Goal: Task Accomplishment & Management: Manage account settings

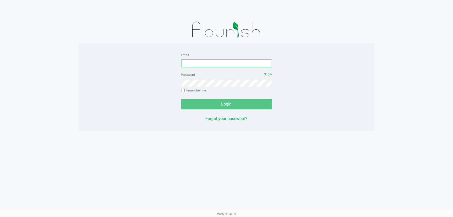
click at [206, 62] on input "Email" at bounding box center [226, 64] width 91 height 8
type input "ttownsend@liveparallel.com"
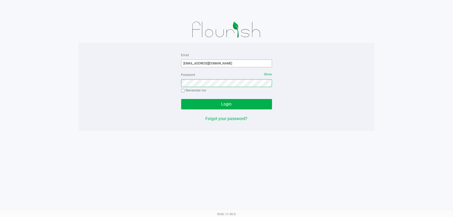
click at [181, 99] on button "Login" at bounding box center [226, 104] width 91 height 10
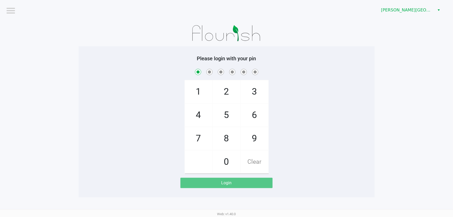
checkbox input "true"
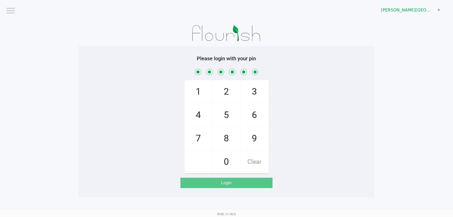
checkbox input "true"
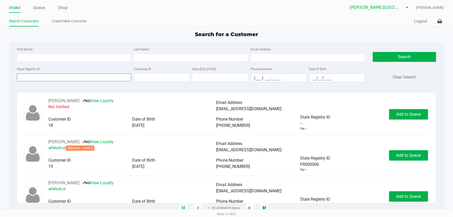
click at [44, 78] on input "State Registry ID" at bounding box center [74, 78] width 114 height 8
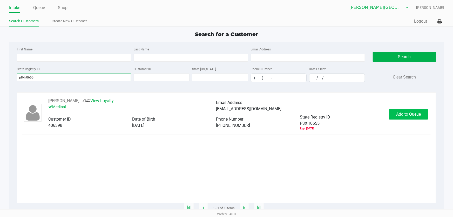
type input "p8xh0655"
click at [399, 117] on span "Add to Queue" at bounding box center [409, 114] width 25 height 5
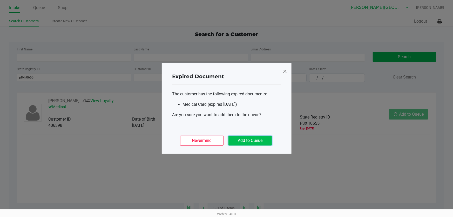
click at [244, 142] on button "Add to Queue" at bounding box center [250, 141] width 43 height 10
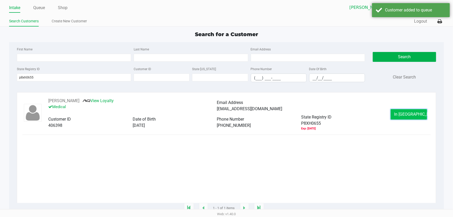
click at [400, 120] on button "In Queue" at bounding box center [409, 114] width 36 height 10
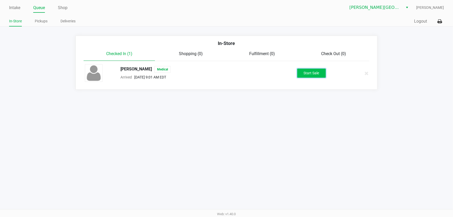
click at [310, 72] on button "Start Sale" at bounding box center [312, 73] width 29 height 9
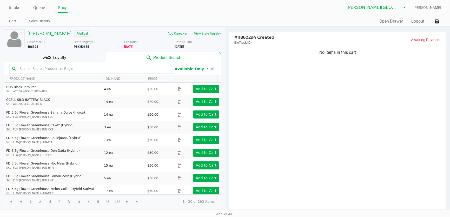
click at [321, 147] on div "No items in this cart" at bounding box center [337, 129] width 217 height 167
click at [321, 141] on div "No items in this cart" at bounding box center [337, 129] width 217 height 167
click at [304, 121] on div "No items in this cart" at bounding box center [337, 129] width 217 height 167
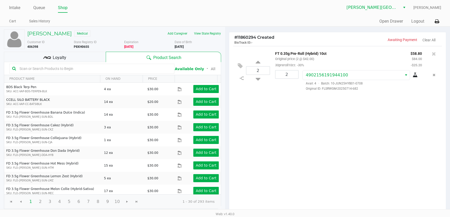
click at [288, 123] on div "2 FT 0.35g Pre-Roll (Hybrid) 10ct Original price (2 @ $42.00) 30preroll10ct: -3…" at bounding box center [337, 129] width 217 height 167
click at [99, 57] on div "Loyalty" at bounding box center [55, 57] width 102 height 10
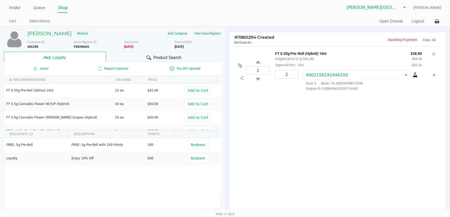
click at [258, 145] on div "2 FT 0.35g Pre-Roll (Hybrid) 10ct Original price (2 @ $42.00) 30preroll10ct: -3…" at bounding box center [337, 129] width 217 height 167
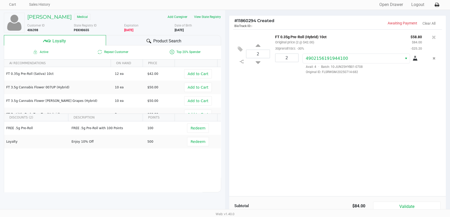
scroll to position [12, 0]
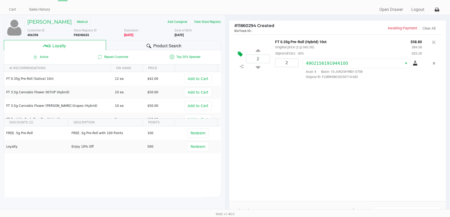
click at [239, 57] on icon at bounding box center [240, 54] width 5 height 6
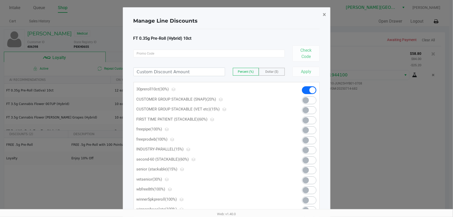
click at [326, 14] on span "×" at bounding box center [324, 14] width 3 height 7
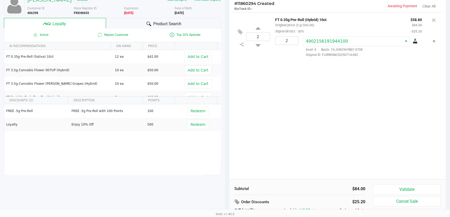
scroll to position [59, 0]
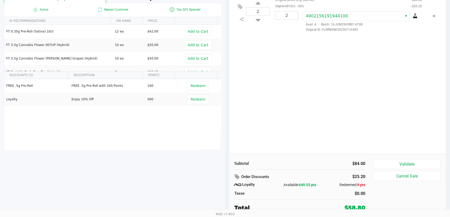
click at [280, 123] on div "2 FT 0.35g Pre-Roll (Hybrid) 10ct Original price (2 @ $42.00) 30preroll10ct: -3…" at bounding box center [337, 70] width 217 height 167
click at [260, 106] on div "2 FT 0.35g Pre-Roll (Hybrid) 10ct Original price (2 @ $42.00) 30preroll10ct: -3…" at bounding box center [337, 70] width 217 height 167
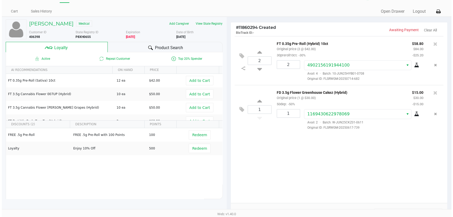
scroll to position [0, 0]
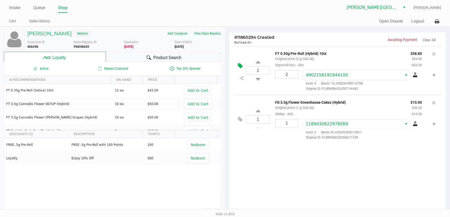
click at [239, 68] on icon at bounding box center [240, 66] width 5 height 6
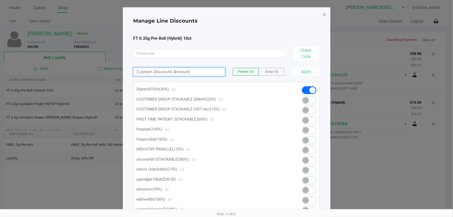
click at [196, 74] on input at bounding box center [179, 72] width 91 height 8
type input "70.00"
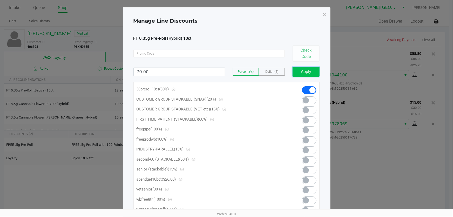
click at [307, 73] on button "Apply" at bounding box center [306, 72] width 27 height 10
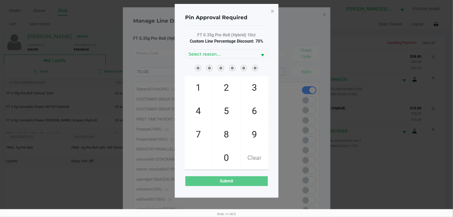
click at [203, 131] on span "7" at bounding box center [199, 134] width 28 height 23
checkbox input "true"
click at [226, 114] on span "5" at bounding box center [227, 111] width 28 height 23
checkbox input "true"
drag, startPoint x: 249, startPoint y: 136, endPoint x: 222, endPoint y: 122, distance: 30.3
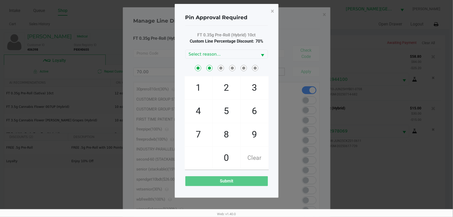
click at [248, 136] on span "9" at bounding box center [255, 134] width 28 height 23
checkbox input "true"
click at [207, 114] on span "4" at bounding box center [199, 111] width 28 height 23
checkbox input "true"
click at [222, 113] on span "5" at bounding box center [227, 111] width 28 height 23
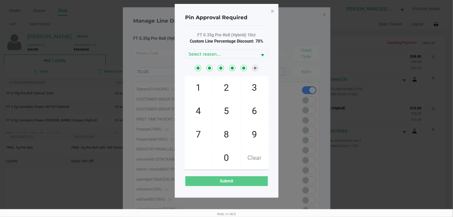
checkbox input "true"
click at [208, 111] on span "4" at bounding box center [199, 111] width 28 height 23
checkbox input "true"
click at [212, 56] on span "Select reason..." at bounding box center [222, 54] width 66 height 6
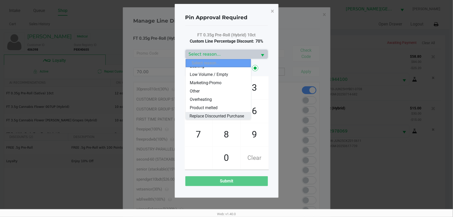
scroll to position [38, 0]
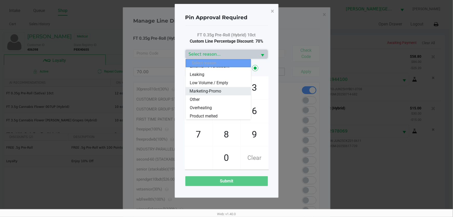
click at [202, 90] on span "Marketing-Promo" at bounding box center [206, 91] width 32 height 6
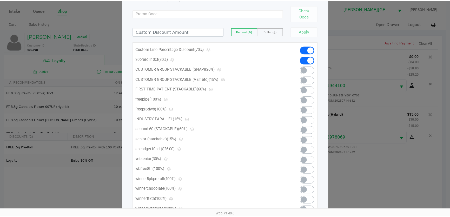
scroll to position [0, 0]
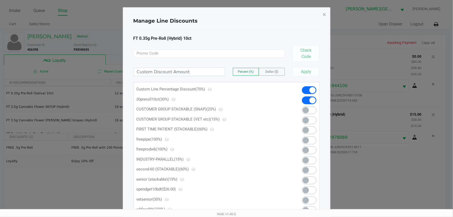
click at [307, 101] on span at bounding box center [309, 100] width 15 height 8
click at [325, 15] on span "×" at bounding box center [324, 14] width 3 height 7
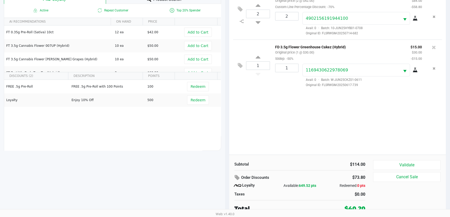
scroll to position [62, 0]
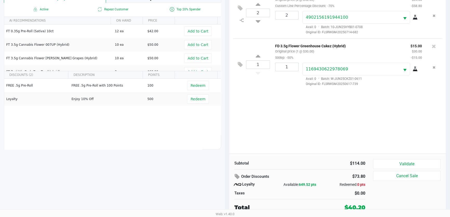
click at [325, 123] on div "2 FT 0.35g Pre-Roll (Hybrid) 10ct Original price (2 @ $42.00) Custom Line Perce…" at bounding box center [337, 70] width 217 height 167
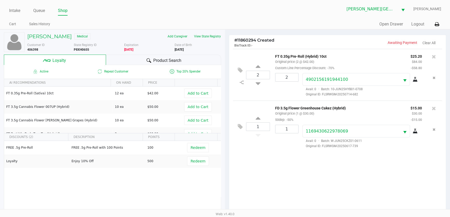
scroll to position [0, 0]
click at [255, 167] on div "2 FT 0.35g Pre-Roll (Hybrid) 10ct Original price (2 @ $42.00) Custom Line Perce…" at bounding box center [337, 132] width 217 height 167
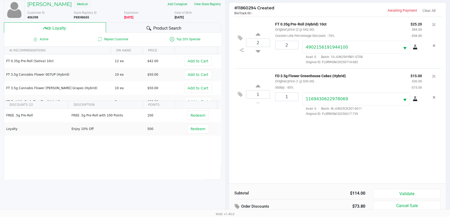
scroll to position [62, 0]
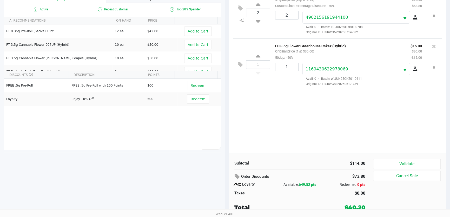
click at [289, 133] on div "2 FT 0.35g Pre-Roll (Hybrid) 10ct Original price (2 @ $42.00) Custom Line Perce…" at bounding box center [337, 70] width 217 height 167
click at [404, 162] on button "Validate" at bounding box center [407, 164] width 68 height 10
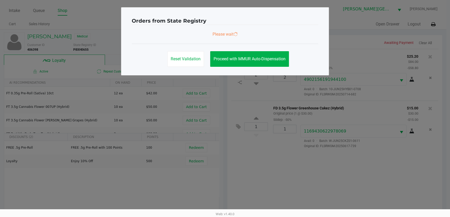
scroll to position [0, 0]
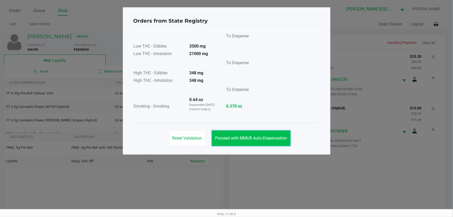
click at [251, 133] on button "Proceed with MMUR Auto-Dispensation" at bounding box center [251, 138] width 79 height 16
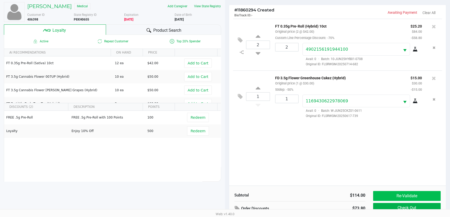
scroll to position [62, 0]
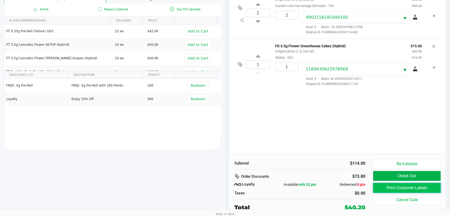
click at [394, 189] on button "Print Customer Labels" at bounding box center [407, 188] width 68 height 10
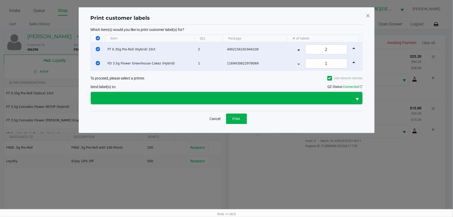
click at [274, 104] on span at bounding box center [222, 98] width 262 height 12
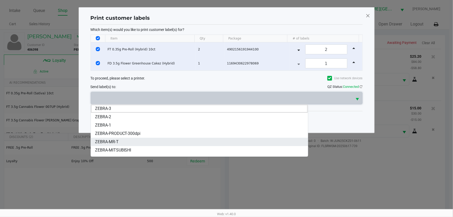
click at [136, 140] on li "ZEBRA-MR-T" at bounding box center [199, 142] width 217 height 8
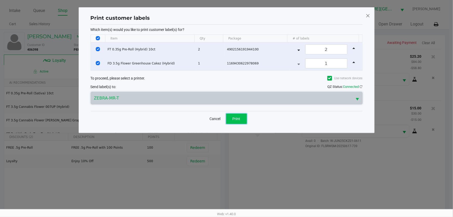
click at [233, 121] on button "Print" at bounding box center [236, 119] width 21 height 10
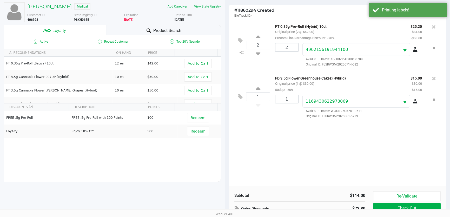
scroll to position [62, 0]
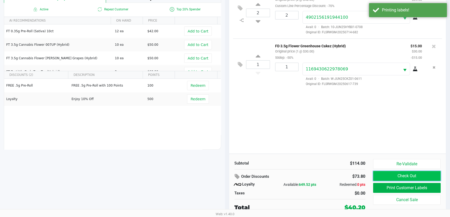
click at [402, 177] on button "Check Out" at bounding box center [407, 176] width 68 height 10
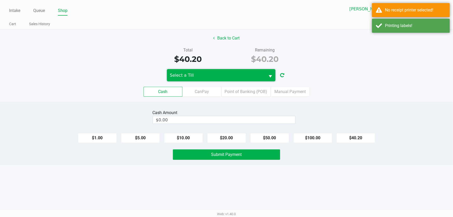
click at [204, 73] on span "Select a Till" at bounding box center [216, 75] width 93 height 6
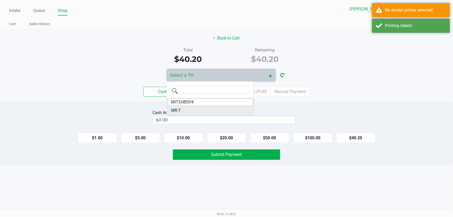
click at [173, 109] on span "MR-T" at bounding box center [176, 110] width 10 height 6
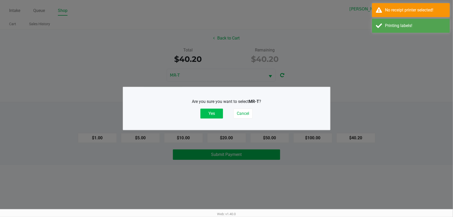
click at [204, 115] on button "Yes" at bounding box center [212, 114] width 23 height 10
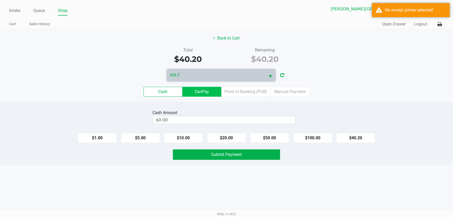
click at [206, 93] on label "CanPay" at bounding box center [202, 92] width 39 height 10
click at [0, 0] on 2 "CanPay" at bounding box center [0, 0] width 0 height 0
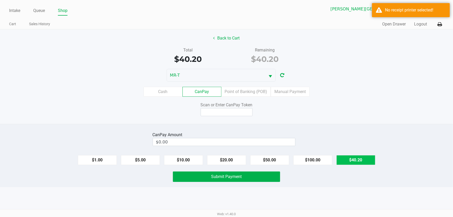
click at [352, 160] on button "$40.20" at bounding box center [356, 160] width 39 height 10
type input "$40.20"
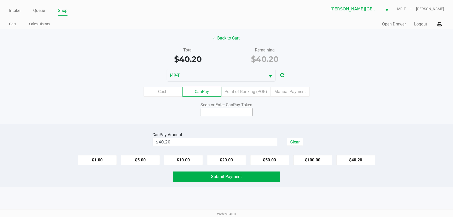
click at [206, 110] on input at bounding box center [227, 112] width 52 height 8
click at [443, 26] on button at bounding box center [440, 24] width 9 height 10
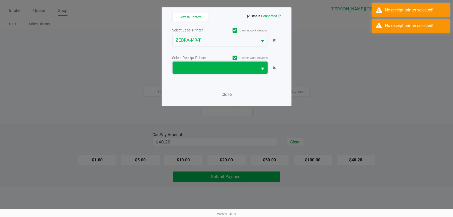
click at [213, 68] on span at bounding box center [215, 68] width 79 height 6
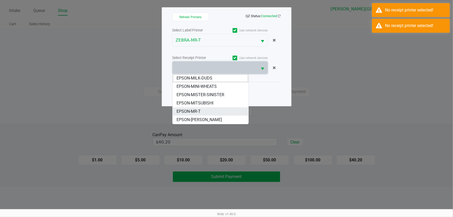
click at [198, 111] on span "EPSON-MR-T" at bounding box center [189, 111] width 24 height 6
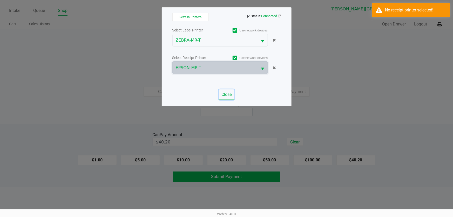
click at [226, 94] on span "Close" at bounding box center [227, 94] width 10 height 5
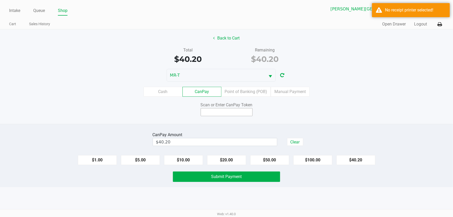
click at [219, 114] on input at bounding box center [227, 112] width 52 height 8
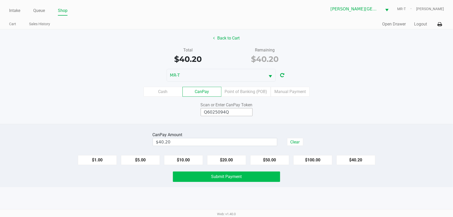
type input "Q6025094Q"
click at [223, 173] on button "Submit Payment" at bounding box center [227, 177] width 108 height 10
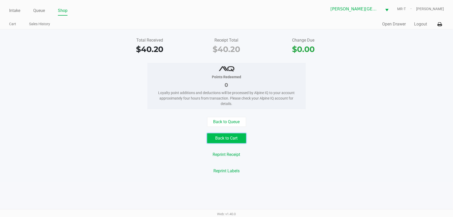
click at [231, 142] on button "Back to Cart" at bounding box center [226, 138] width 39 height 10
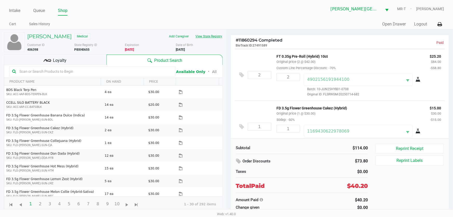
click at [209, 34] on button "View State Registry" at bounding box center [208, 36] width 30 height 8
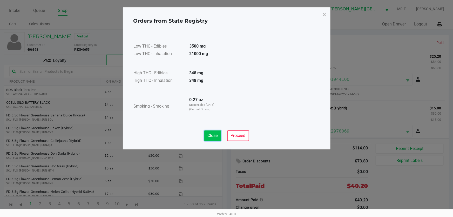
click at [214, 135] on span "Close" at bounding box center [213, 135] width 10 height 5
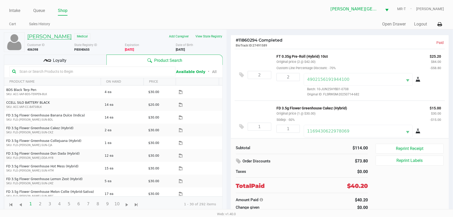
click at [53, 39] on h5 "Katrina Reynolds" at bounding box center [49, 36] width 44 height 6
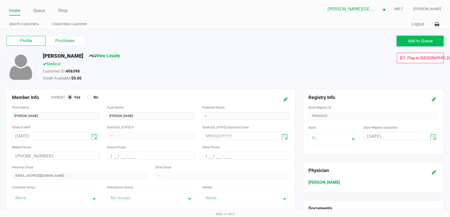
click at [413, 43] on span "Add to Queue" at bounding box center [420, 40] width 25 height 5
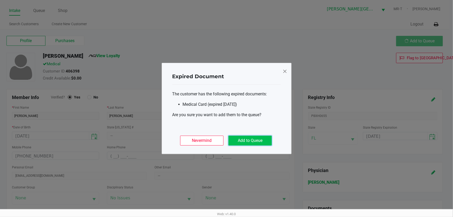
click at [243, 140] on button "Add to Queue" at bounding box center [250, 141] width 43 height 10
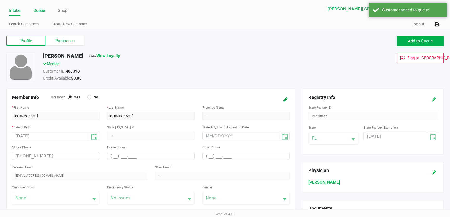
click at [34, 11] on link "Queue" at bounding box center [39, 10] width 12 height 7
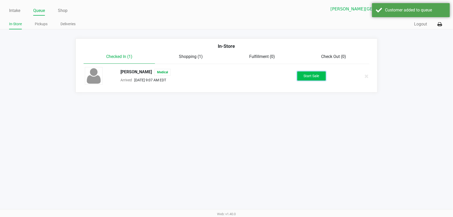
click at [316, 74] on button "Start Sale" at bounding box center [312, 75] width 29 height 9
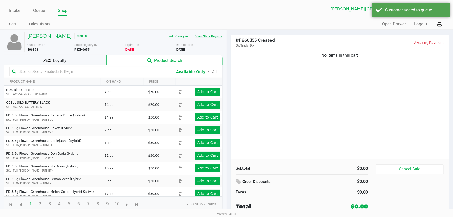
click at [204, 38] on button "View State Registry" at bounding box center [208, 36] width 30 height 8
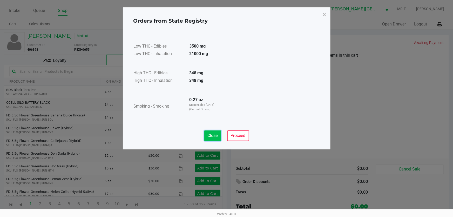
click at [213, 136] on span "Close" at bounding box center [213, 135] width 10 height 5
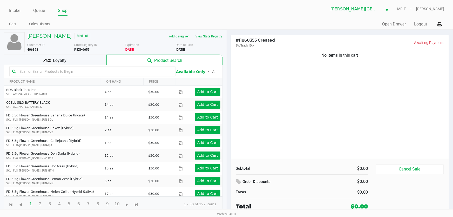
click at [289, 118] on div "No items in this cart" at bounding box center [340, 104] width 219 height 110
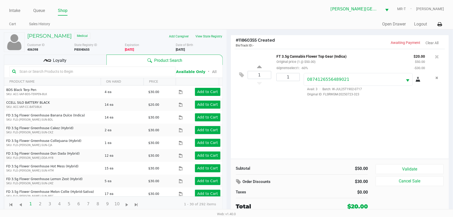
click at [290, 121] on div "1 FT 3.5g Cannabis Flower Top Gear (Indica) Original price (1 @ $50.00) 60prems…" at bounding box center [340, 104] width 219 height 110
click at [303, 140] on div "1 FT 3.5g Cannabis Flower Top Gear (Indica) Original price (1 @ $50.00) 60prems…" at bounding box center [340, 104] width 219 height 110
click at [402, 172] on button "Validate" at bounding box center [410, 169] width 68 height 10
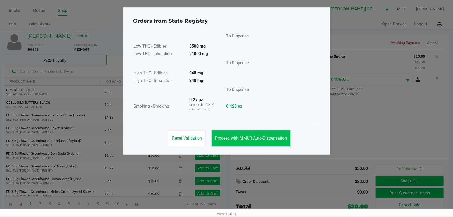
click at [262, 143] on button "Proceed with MMUR Auto-Dispensation" at bounding box center [251, 138] width 79 height 16
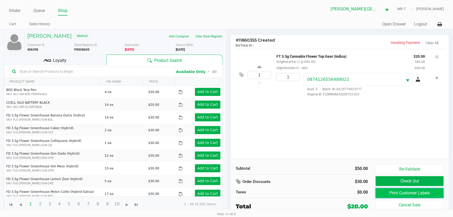
click at [411, 197] on button "Print Customer Labels" at bounding box center [410, 193] width 68 height 10
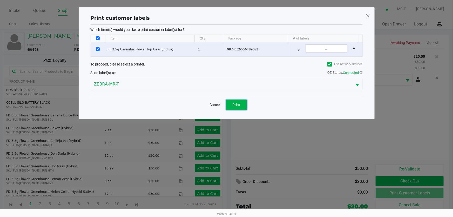
click at [242, 106] on button "Print" at bounding box center [236, 105] width 21 height 10
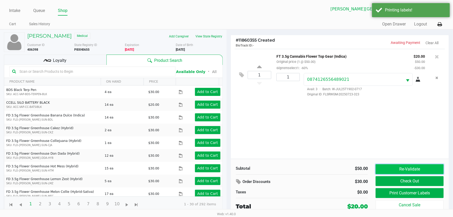
click at [396, 169] on button "Re-Validate" at bounding box center [410, 169] width 68 height 10
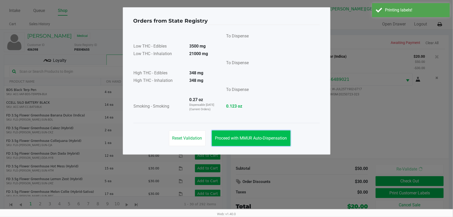
click at [259, 143] on button "Proceed with MMUR Auto-Dispensation" at bounding box center [251, 138] width 79 height 16
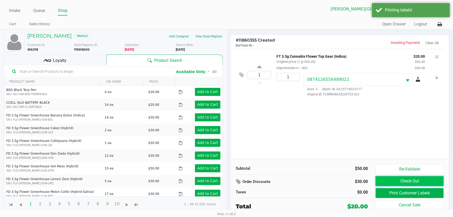
click at [407, 177] on button "Check Out" at bounding box center [410, 181] width 68 height 10
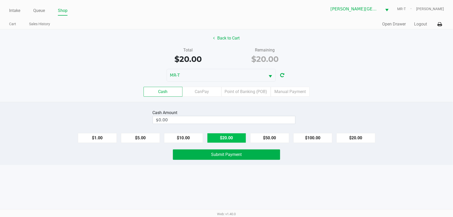
click at [236, 137] on button "$20.00" at bounding box center [226, 138] width 39 height 10
type input "$20.00"
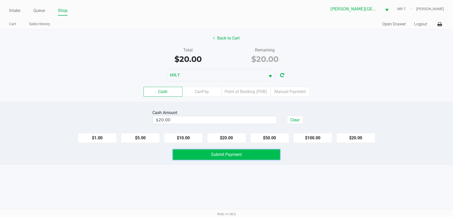
click at [231, 154] on span "Submit Payment" at bounding box center [227, 154] width 31 height 5
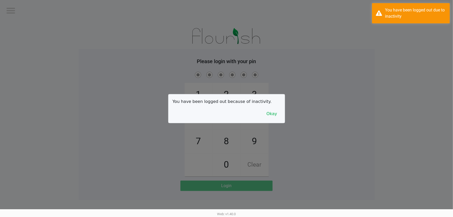
click at [106, 77] on div at bounding box center [226, 108] width 453 height 217
checkbox input "true"
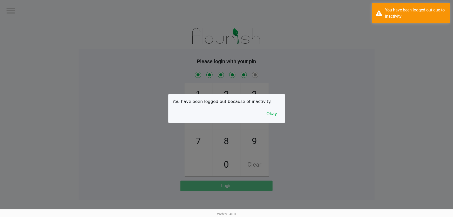
checkbox input "true"
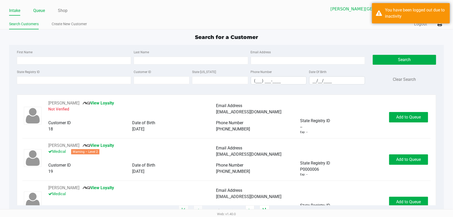
click at [34, 14] on link "Queue" at bounding box center [39, 10] width 12 height 7
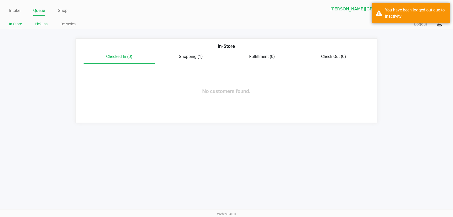
click at [37, 23] on link "Pickups" at bounding box center [41, 24] width 13 height 6
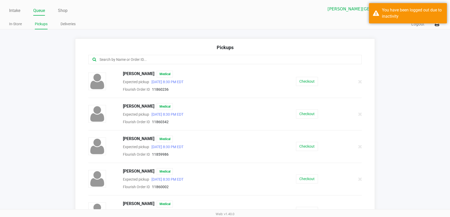
click at [101, 57] on input "text" at bounding box center [218, 60] width 239 height 6
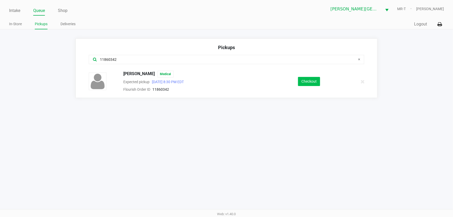
type input "11860342"
click at [318, 80] on button "Checkout" at bounding box center [309, 81] width 22 height 9
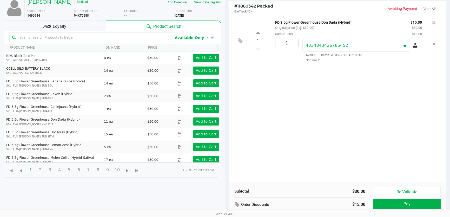
scroll to position [56, 0]
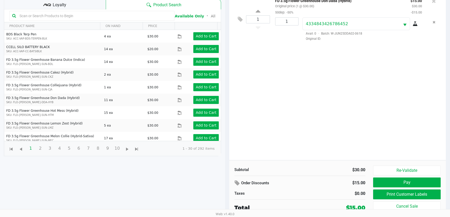
click at [328, 106] on div "1 FD 3.5g Flower Greenhouse Don Dada (Hybrid) Original price (1 @ $30.00) 50dep…" at bounding box center [337, 76] width 217 height 167
click at [399, 190] on button "Print Customer Labels" at bounding box center [407, 194] width 68 height 10
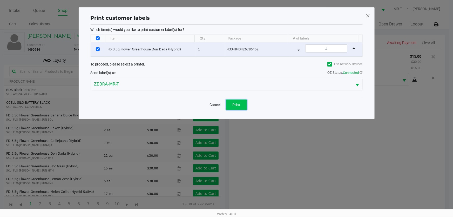
click at [241, 106] on button "Print" at bounding box center [236, 105] width 21 height 10
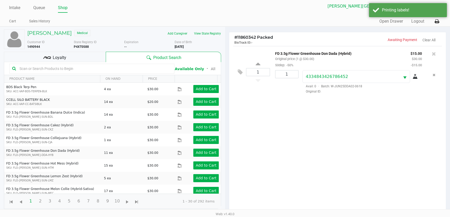
scroll to position [56, 0]
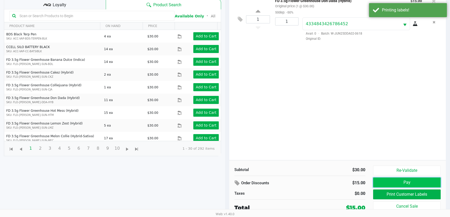
click at [390, 182] on button "Pay" at bounding box center [407, 182] width 68 height 10
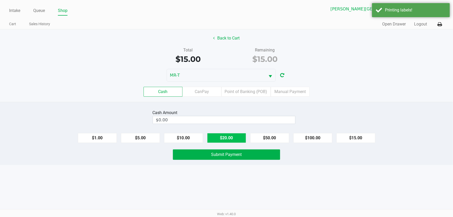
click at [224, 137] on button "$20.00" at bounding box center [226, 138] width 39 height 10
type input "$20.00"
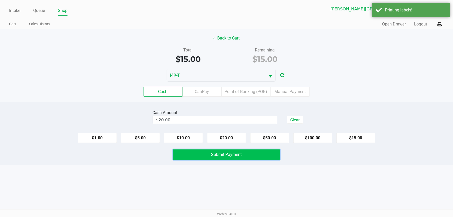
click at [218, 152] on span "Submit Payment" at bounding box center [227, 154] width 31 height 5
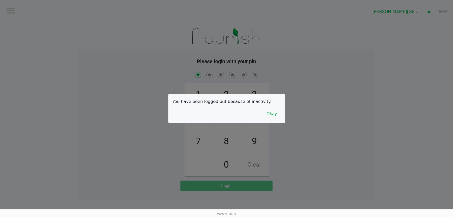
checkbox input "true"
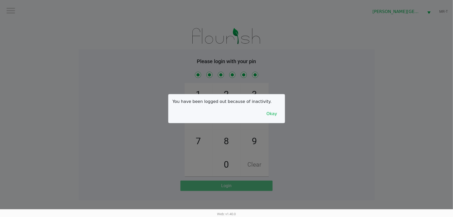
checkbox input "true"
checkbox input "false"
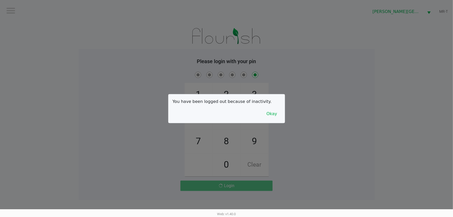
checkbox input "false"
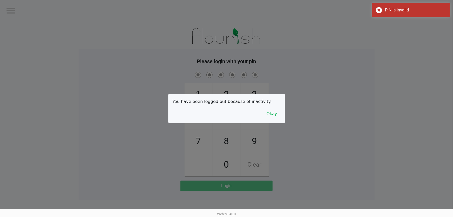
checkbox input "true"
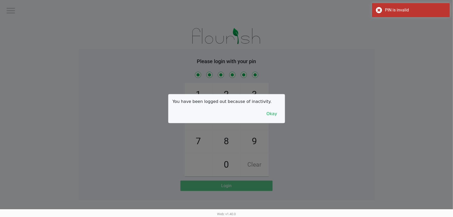
checkbox input "true"
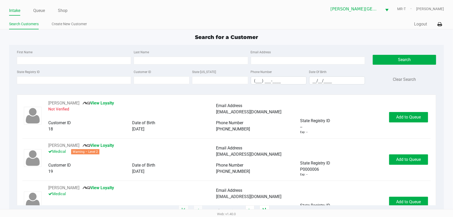
click at [23, 72] on label "State Registry ID" at bounding box center [28, 72] width 23 height 5
click at [23, 76] on input "State Registry ID" at bounding box center [74, 80] width 114 height 8
click at [141, 64] on input "Last Name" at bounding box center [191, 61] width 114 height 8
type input "eubanks"
click at [356, 78] on kendo-maskedtextbox "__/__/____" at bounding box center [338, 80] width 56 height 8
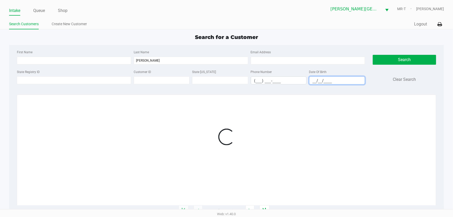
click at [333, 84] on input "__/__/____" at bounding box center [337, 81] width 55 height 8
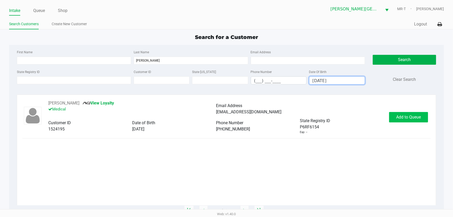
type input "11/23/1982"
click at [398, 116] on span "Add to Queue" at bounding box center [409, 117] width 25 height 5
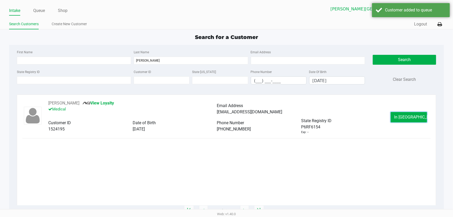
click at [398, 119] on button "In Queue" at bounding box center [409, 117] width 36 height 10
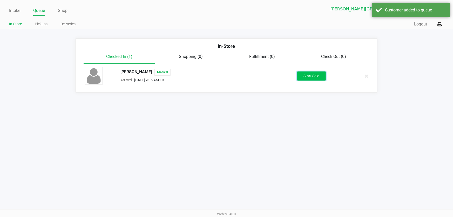
click at [308, 75] on button "Start Sale" at bounding box center [312, 75] width 29 height 9
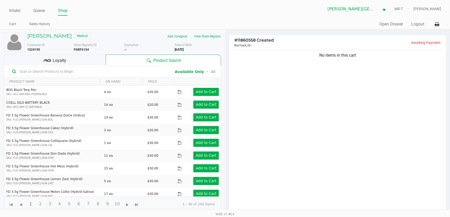
click at [311, 106] on div "No items in this cart" at bounding box center [337, 132] width 217 height 167
click at [211, 37] on button "View State Registry" at bounding box center [206, 36] width 30 height 8
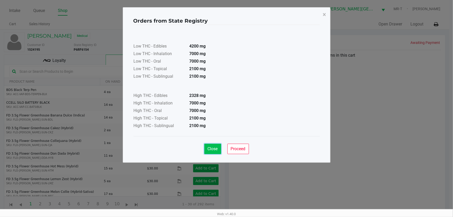
click at [210, 149] on span "Close" at bounding box center [213, 148] width 10 height 5
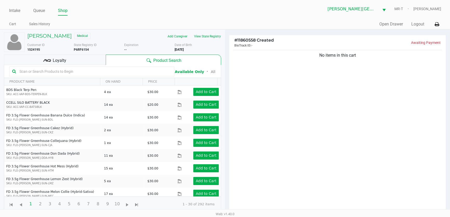
click at [277, 139] on div "No items in this cart" at bounding box center [337, 132] width 217 height 167
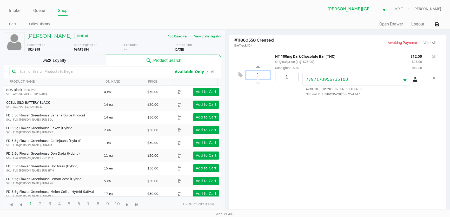
click at [260, 76] on input "1" at bounding box center [257, 75] width 23 height 8
type input "23"
click at [309, 132] on div "HAYNE EUBANKS Medical Add Caregiver View State Registry Customer ID 1524195 Sta…" at bounding box center [225, 151] width 450 height 244
click at [288, 78] on input "1" at bounding box center [286, 77] width 23 height 8
type input "23"
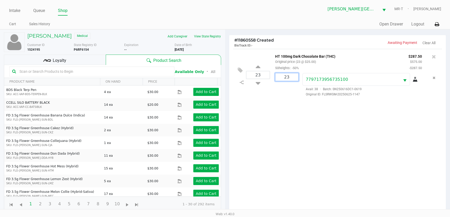
click at [340, 135] on div "HAYNE EUBANKS Medical Add Caregiver View State Registry Customer ID 1524195 Sta…" at bounding box center [225, 151] width 450 height 244
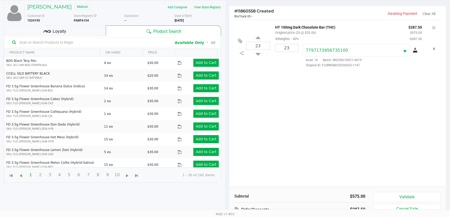
scroll to position [56, 0]
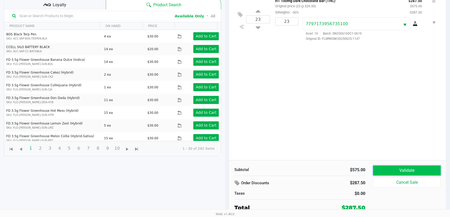
click at [389, 167] on button "Validate" at bounding box center [407, 171] width 68 height 10
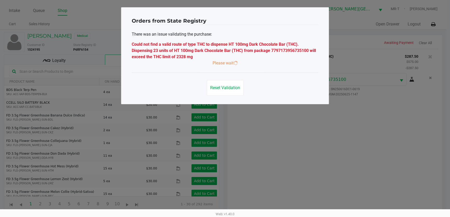
scroll to position [0, 0]
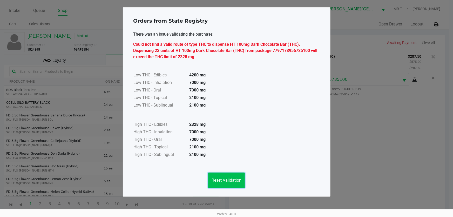
click at [230, 179] on span "Reset Validation" at bounding box center [227, 180] width 30 height 5
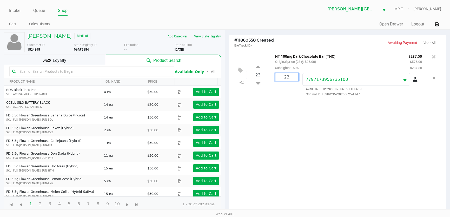
click at [298, 75] on div "23 7797173956735100 Avail: 16 · Batch: SN250616DC1-0619 Original ID: FLSRWGM-20…" at bounding box center [356, 85] width 171 height 24
type input "22"
click at [290, 98] on div "HAYNE EUBANKS Medical Add Caregiver View State Registry Customer ID 1524195 Sta…" at bounding box center [225, 151] width 450 height 244
click at [264, 74] on input "23" at bounding box center [257, 75] width 23 height 8
type input "22"
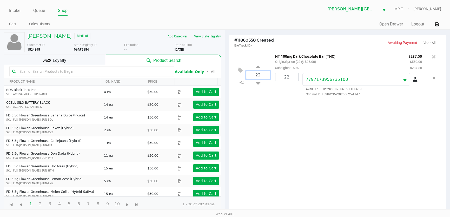
click at [303, 154] on div "HAYNE EUBANKS Medical Add Caregiver View State Registry Customer ID 1524195 Sta…" at bounding box center [225, 151] width 450 height 244
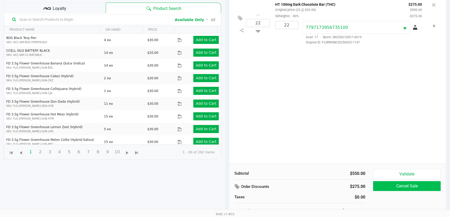
scroll to position [56, 0]
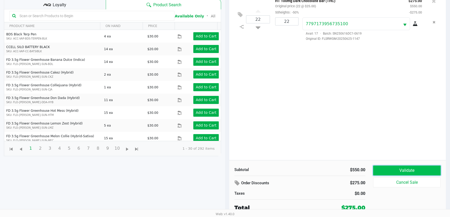
click at [405, 173] on button "Validate" at bounding box center [407, 171] width 68 height 10
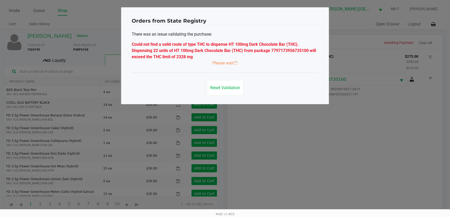
scroll to position [0, 0]
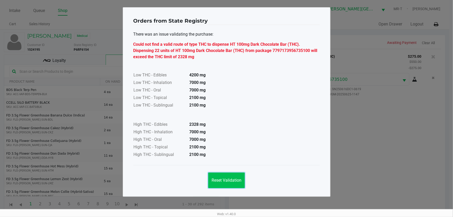
click at [239, 180] on span "Reset Validation" at bounding box center [227, 180] width 30 height 5
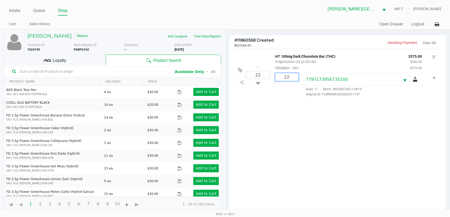
click at [290, 78] on input "22" at bounding box center [286, 77] width 23 height 8
type input "21"
click at [286, 96] on div "HAYNE EUBANKS Medical Add Caregiver View State Registry Customer ID 1524195 Sta…" at bounding box center [225, 151] width 450 height 244
click at [260, 76] on input "22" at bounding box center [257, 75] width 23 height 8
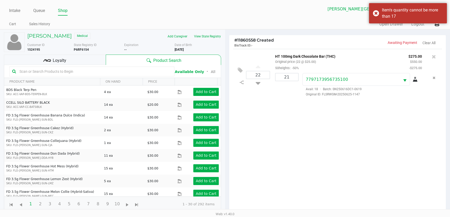
click at [294, 131] on div "22 HT 100mg Dark Chocolate Bar (THC) Original price (22 @ $25.00) 50heights: -5…" at bounding box center [337, 132] width 217 height 167
click at [262, 75] on input "22" at bounding box center [257, 75] width 23 height 8
type input "22"
click at [300, 136] on div "22 HT 100mg Dark Chocolate Bar (THC) Original price (21 @ $25.00) 50heights: -5…" at bounding box center [337, 132] width 217 height 167
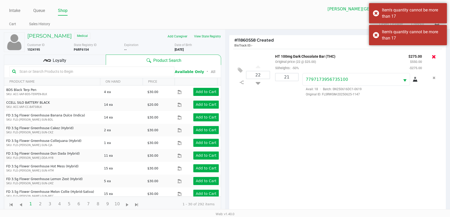
click at [433, 57] on icon at bounding box center [434, 56] width 4 height 5
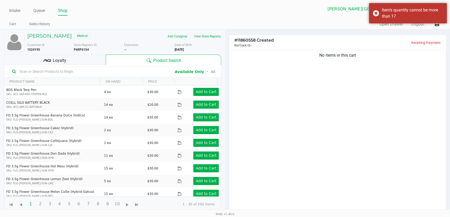
click at [346, 95] on div "No items in this cart" at bounding box center [337, 132] width 217 height 167
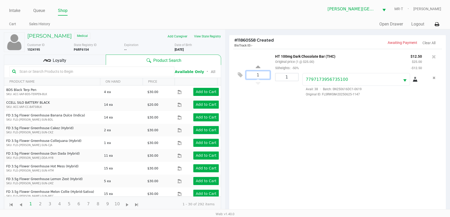
click at [264, 74] on input "1" at bounding box center [257, 75] width 23 height 8
type input "21"
click at [289, 109] on div "Loading HAYNE EUBANKS Medical Add Caregiver View State Registry Customer ID 152…" at bounding box center [225, 151] width 450 height 244
click at [289, 78] on input "1" at bounding box center [286, 77] width 23 height 8
type input "21"
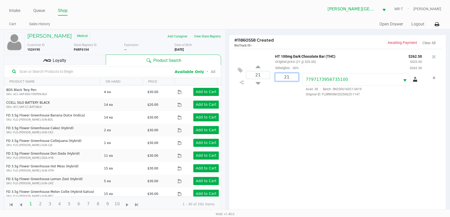
click at [308, 124] on div "HAYNE EUBANKS Medical Add Caregiver View State Registry Customer ID 1524195 Sta…" at bounding box center [225, 151] width 450 height 244
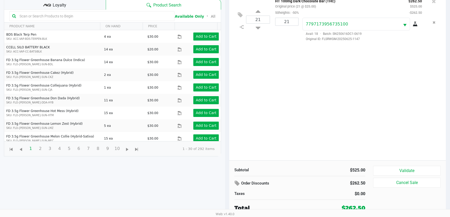
scroll to position [56, 0]
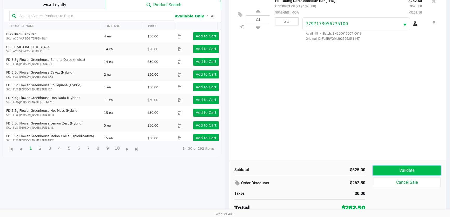
click at [390, 168] on button "Validate" at bounding box center [407, 171] width 68 height 10
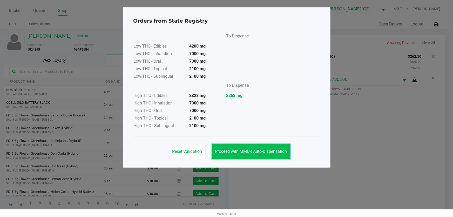
click at [239, 147] on button "Proceed with MMUR Auto-Dispensation" at bounding box center [251, 152] width 79 height 16
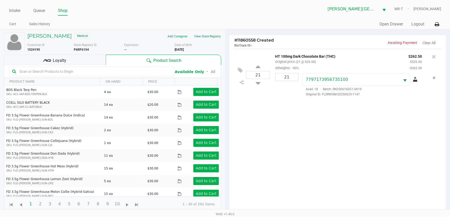
click at [299, 150] on div "21 HT 100mg Dark Chocolate Bar (THC) Original price (21 @ $25.00) 50heights: -5…" at bounding box center [337, 132] width 217 height 167
click at [263, 77] on input "21" at bounding box center [257, 75] width 23 height 8
type input "22"
click at [294, 113] on div "HAYNE EUBANKS Medical Add Caregiver View State Registry Customer ID 1524195 Sta…" at bounding box center [225, 151] width 450 height 244
type input "22"
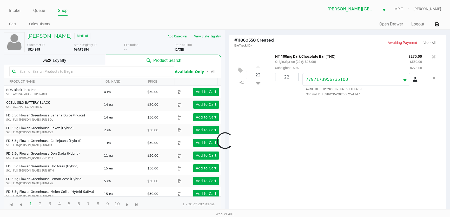
click at [317, 142] on div "Loading HAYNE EUBANKS Medical Add Caregiver View State Registry Customer ID 152…" at bounding box center [225, 151] width 450 height 244
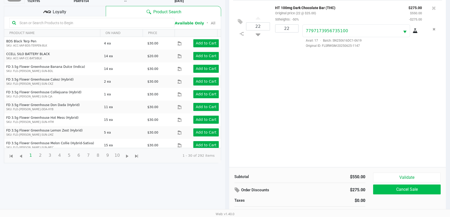
scroll to position [56, 0]
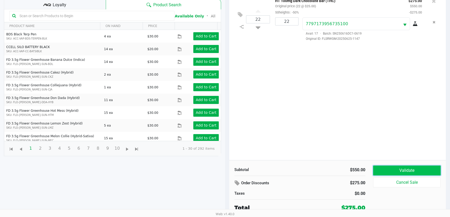
click at [397, 170] on button "Validate" at bounding box center [407, 171] width 68 height 10
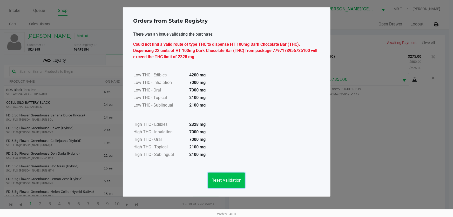
click at [240, 176] on button "Reset Validation" at bounding box center [226, 181] width 37 height 16
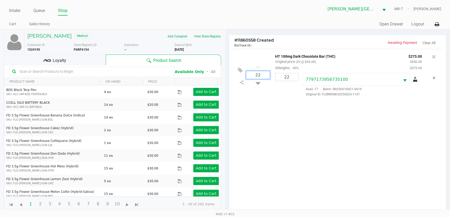
click at [260, 76] on input "22" at bounding box center [257, 75] width 23 height 8
click at [286, 77] on input "22" at bounding box center [286, 77] width 23 height 8
type input "21"
click at [294, 123] on div "HAYNE EUBANKS Medical Add Caregiver View State Registry Customer ID 1524195 Sta…" at bounding box center [225, 151] width 450 height 244
click at [261, 74] on input "22" at bounding box center [257, 75] width 23 height 8
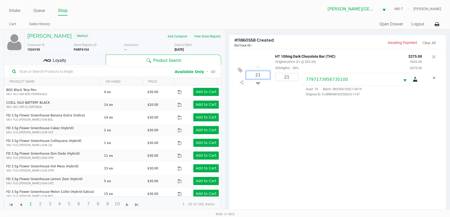
type input "22"
click at [286, 118] on div "22 HT 100mg Dark Chocolate Bar (THC) Original price (21 @ $25.00) 50heights: -5…" at bounding box center [337, 132] width 217 height 167
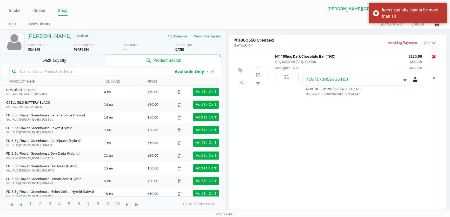
click at [433, 60] on button at bounding box center [434, 56] width 4 height 7
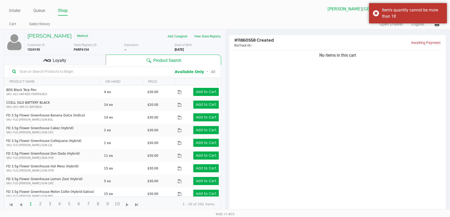
click at [384, 81] on div "No items in this cart" at bounding box center [337, 132] width 217 height 167
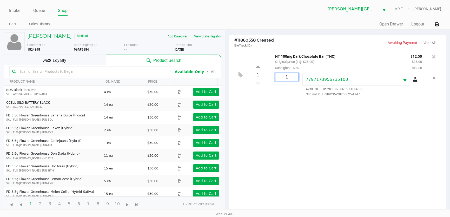
click at [295, 78] on input "1" at bounding box center [286, 77] width 23 height 8
type input "1"
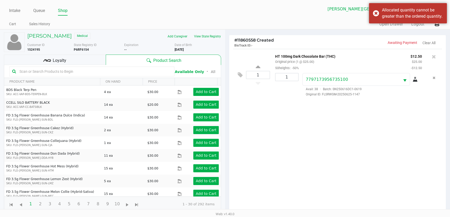
click at [301, 121] on div "1 HT 100mg Dark Chocolate Bar (THC) Original price (1 @ $25.00) 50heights: -50%…" at bounding box center [337, 132] width 217 height 167
click at [261, 75] on input "1" at bounding box center [257, 75] width 23 height 8
type input "21"
click at [306, 129] on div "Loading HAYNE EUBANKS Medical Add Caregiver View State Registry Customer ID 152…" at bounding box center [225, 151] width 450 height 244
click at [288, 79] on input "1" at bounding box center [286, 77] width 23 height 8
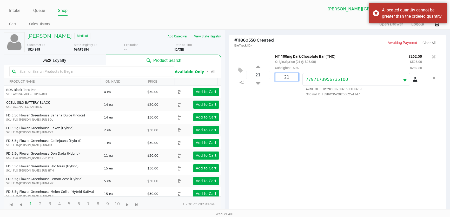
type input "21"
click at [331, 152] on div "Loading HAYNE EUBANKS Medical Add Caregiver View State Registry Customer ID 152…" at bounding box center [225, 151] width 450 height 244
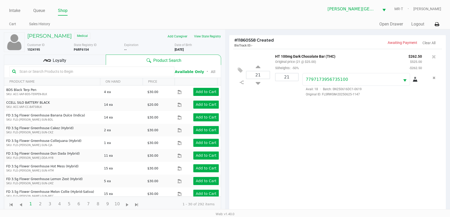
click at [106, 64] on div "Product Search" at bounding box center [163, 60] width 115 height 10
click at [99, 60] on div "Loyalty" at bounding box center [55, 60] width 102 height 10
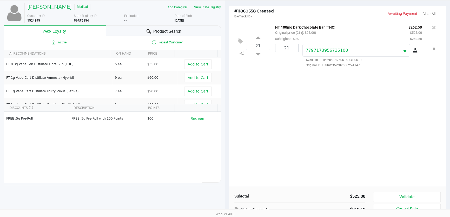
scroll to position [62, 0]
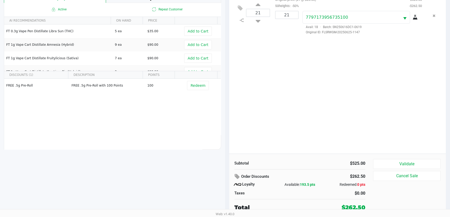
click at [320, 130] on div "21 HT 100mg Dark Chocolate Bar (THC) Original price (21 @ $25.00) 50heights: -5…" at bounding box center [337, 70] width 217 height 167
click at [392, 165] on button "Validate" at bounding box center [407, 164] width 68 height 10
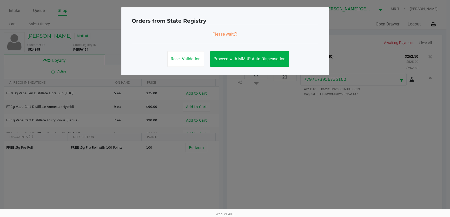
scroll to position [0, 0]
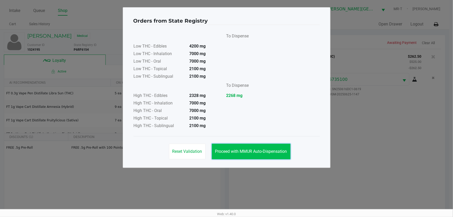
click at [239, 153] on span "Proceed with MMUR Auto-Dispensation" at bounding box center [251, 151] width 72 height 5
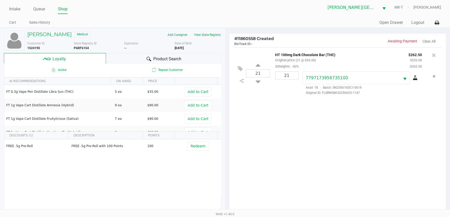
scroll to position [62, 0]
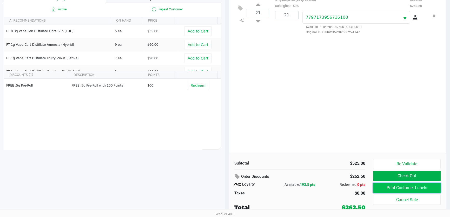
click at [389, 190] on button "Print Customer Labels" at bounding box center [407, 188] width 68 height 10
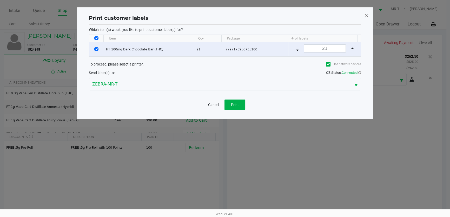
scroll to position [0, 0]
click at [239, 107] on button "Print" at bounding box center [236, 105] width 21 height 10
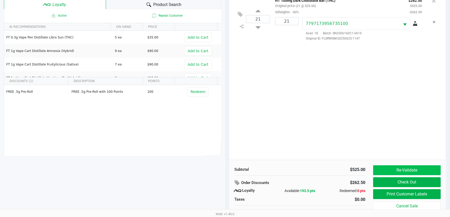
scroll to position [62, 0]
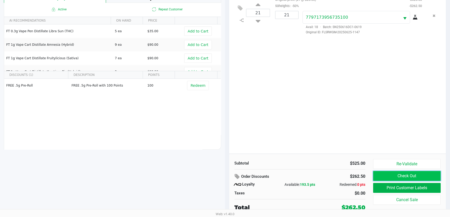
click at [397, 173] on button "Check Out" at bounding box center [407, 176] width 68 height 10
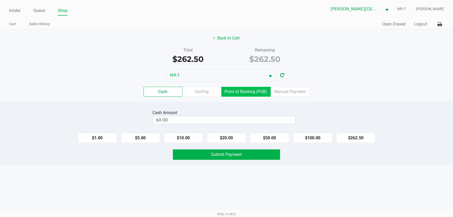
click at [265, 94] on label "Point of Banking (POB)" at bounding box center [246, 92] width 49 height 10
click at [0, 0] on 7 "Point of Banking (POB)" at bounding box center [0, 0] width 0 height 0
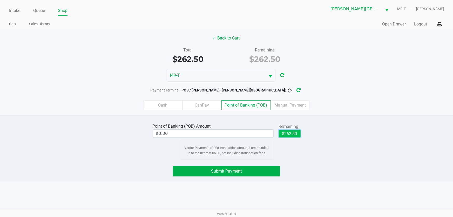
click at [293, 133] on button "$262.50" at bounding box center [290, 134] width 22 height 8
type input "$262.50"
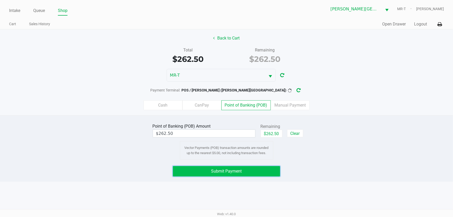
click at [228, 174] on button "Submit Payment" at bounding box center [227, 171] width 108 height 10
click at [299, 94] on button "button" at bounding box center [303, 90] width 8 height 10
click at [255, 171] on button "Submit Payment" at bounding box center [227, 171] width 108 height 10
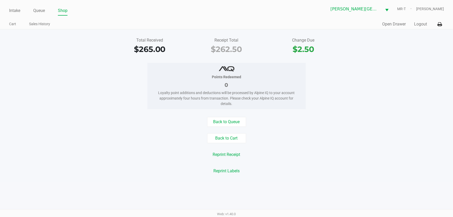
click at [119, 84] on div "Points Redeemed 0 Loyalty point additions and deductions will be processed by A…" at bounding box center [226, 86] width 461 height 46
click at [17, 11] on link "Intake" at bounding box center [14, 10] width 11 height 7
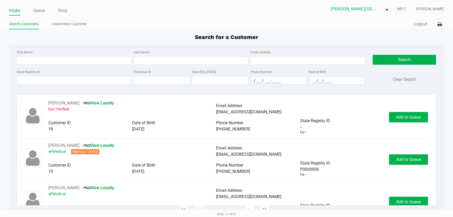
click at [84, 44] on div "Search for a Customer First Name Last Name Email Address State Registry ID Cust…" at bounding box center [226, 121] width 435 height 177
click at [52, 81] on input "State Registry ID" at bounding box center [74, 80] width 114 height 8
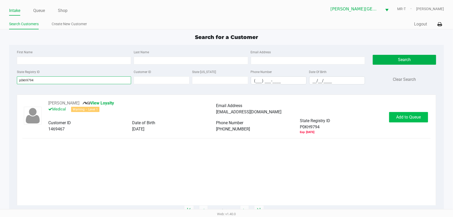
type input "p0kh9794"
click at [399, 120] on button "Add to Queue" at bounding box center [409, 117] width 39 height 10
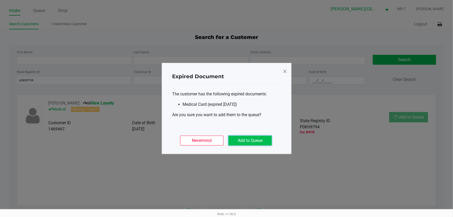
click at [249, 139] on button "Add to Queue" at bounding box center [250, 141] width 43 height 10
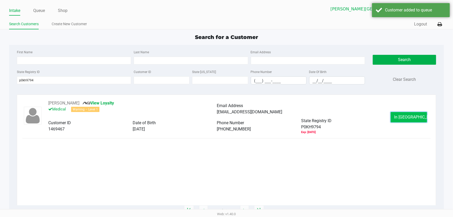
click at [400, 120] on button "In Queue" at bounding box center [409, 117] width 36 height 10
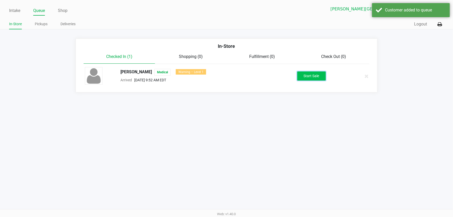
click at [315, 75] on button "Start Sale" at bounding box center [312, 75] width 29 height 9
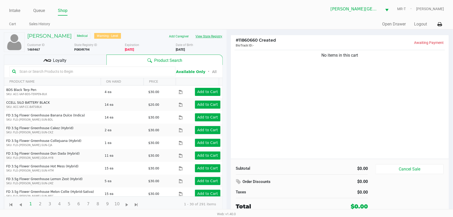
click at [209, 36] on button "View State Registry" at bounding box center [208, 36] width 30 height 8
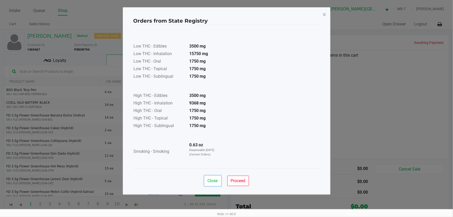
click at [215, 177] on button "Close" at bounding box center [213, 181] width 17 height 10
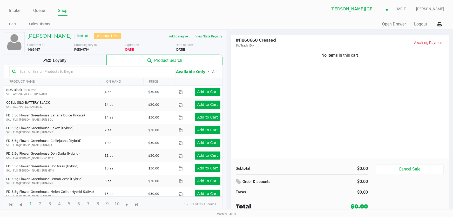
click at [314, 104] on div "No items in this cart" at bounding box center [340, 104] width 219 height 110
click at [304, 101] on div "No items in this cart" at bounding box center [340, 104] width 219 height 110
drag, startPoint x: 310, startPoint y: 62, endPoint x: 372, endPoint y: 67, distance: 62.8
click at [372, 66] on div "No items in this cart" at bounding box center [340, 104] width 219 height 110
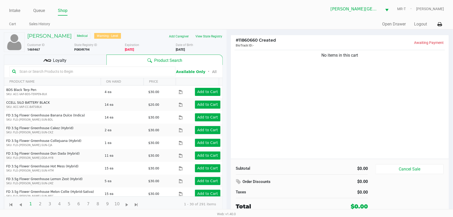
click at [366, 77] on div "No items in this cart" at bounding box center [340, 104] width 219 height 110
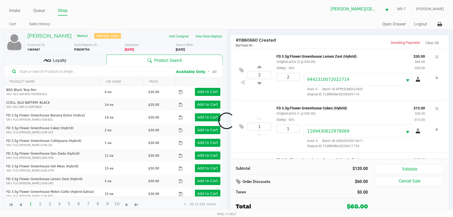
scroll to position [46, 0]
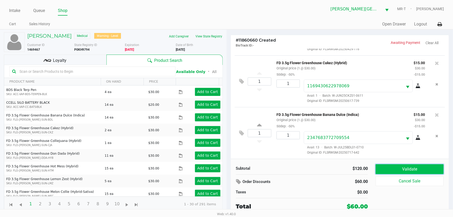
click at [399, 169] on button "Validate" at bounding box center [410, 169] width 68 height 10
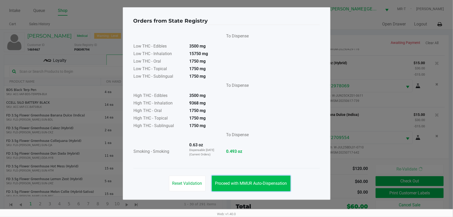
click at [231, 177] on button "Proceed with MMUR Auto-Dispensation" at bounding box center [251, 184] width 79 height 16
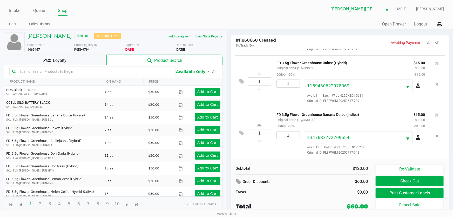
click at [264, 158] on div "1 FD 3.5g Flower Greenhouse Banana Dulce (Indica) Original price (1 @ $30.00) 5…" at bounding box center [340, 133] width 211 height 52
click at [274, 148] on div "1" at bounding box center [286, 143] width 27 height 24
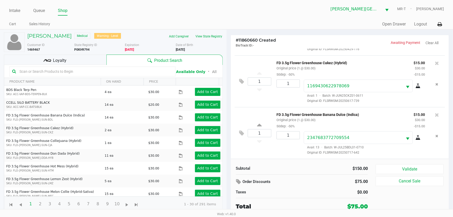
click at [276, 144] on div "1" at bounding box center [286, 143] width 27 height 24
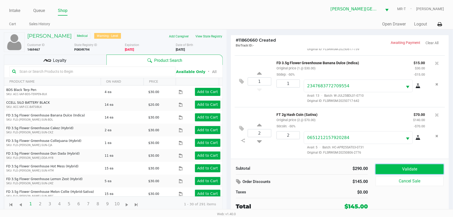
click at [395, 168] on button "Validate" at bounding box center [410, 169] width 68 height 10
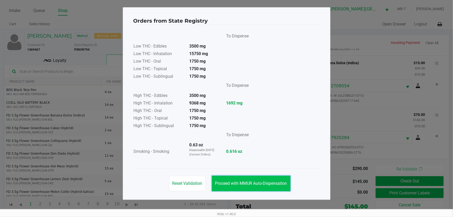
click at [241, 180] on button "Proceed with MMUR Auto-Dispensation" at bounding box center [251, 184] width 79 height 16
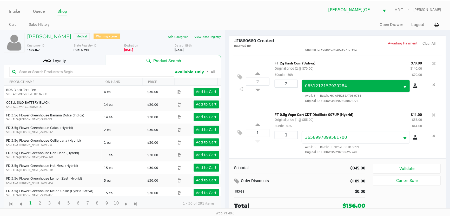
scroll to position [150, 0]
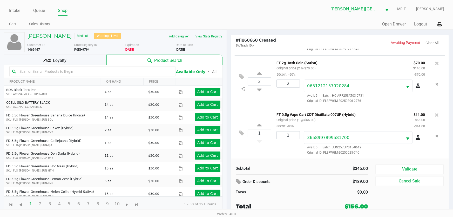
click at [86, 62] on div "Loyalty" at bounding box center [55, 60] width 103 height 10
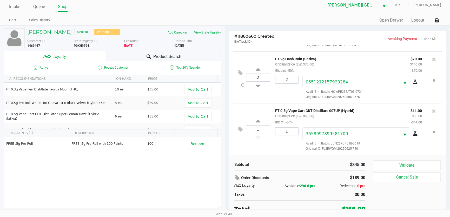
scroll to position [5, 0]
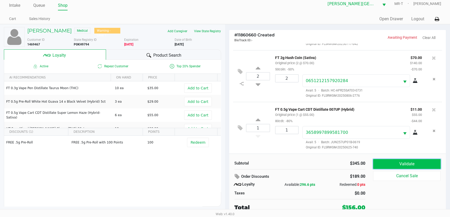
click at [395, 160] on button "Validate" at bounding box center [407, 164] width 68 height 10
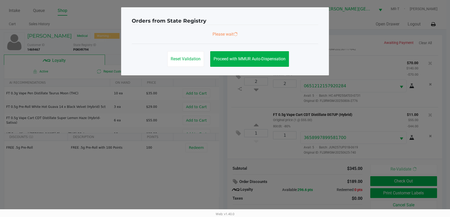
scroll to position [150, 0]
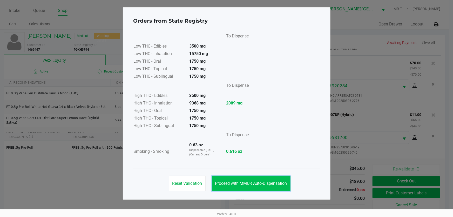
click at [252, 191] on button "Proceed with MMUR Auto-Dispensation" at bounding box center [251, 184] width 79 height 16
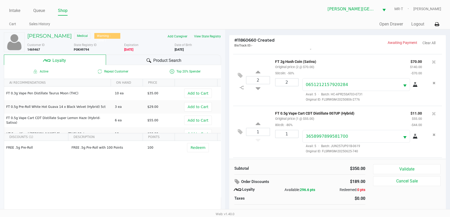
scroll to position [195, 0]
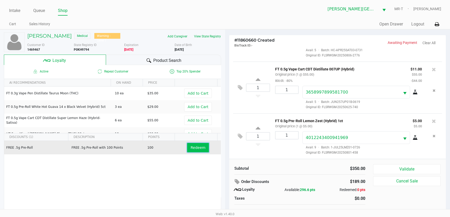
click at [195, 149] on span "Redeem" at bounding box center [197, 148] width 15 height 4
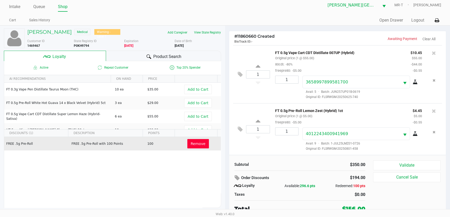
scroll to position [5, 0]
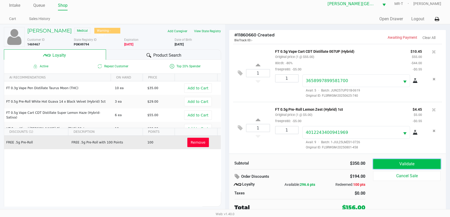
click at [375, 164] on button "Validate" at bounding box center [407, 164] width 68 height 10
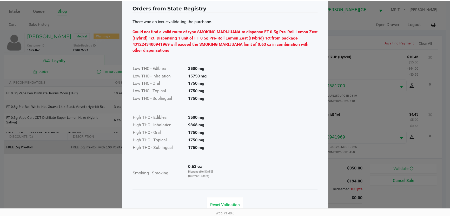
scroll to position [25, 0]
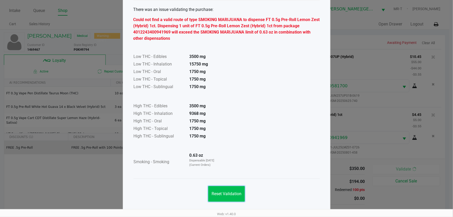
click at [236, 191] on span "Reset Validation" at bounding box center [227, 193] width 30 height 5
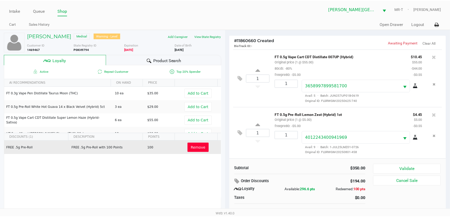
scroll to position [233, 0]
click at [432, 116] on icon at bounding box center [434, 114] width 4 height 5
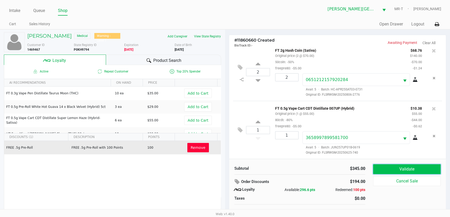
click at [413, 167] on button "Validate" at bounding box center [407, 169] width 68 height 10
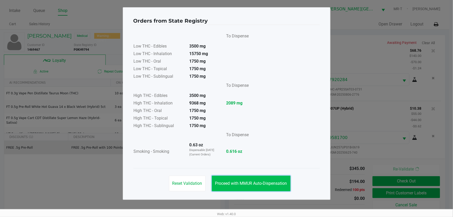
click at [269, 184] on span "Proceed with MMUR Auto-Dispensation" at bounding box center [251, 183] width 72 height 5
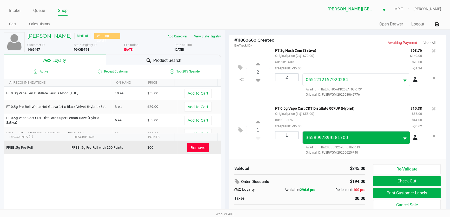
scroll to position [181, 0]
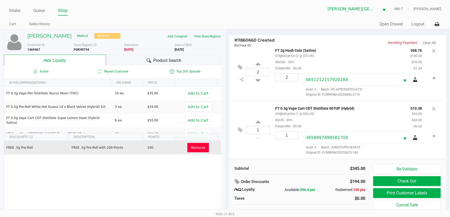
click at [199, 145] on button "Remove" at bounding box center [198, 147] width 22 height 9
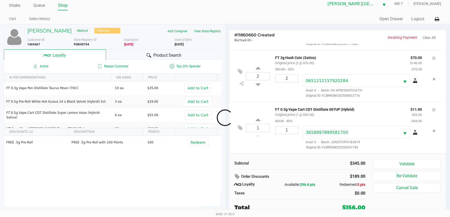
scroll to position [150, 0]
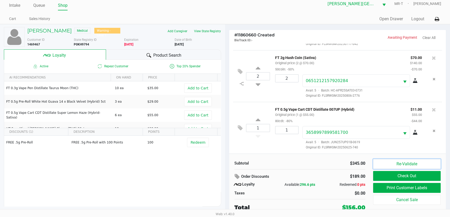
click at [395, 164] on button "Re-Validate" at bounding box center [407, 164] width 68 height 10
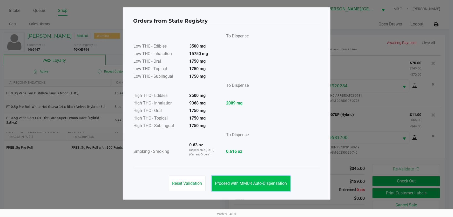
click at [273, 181] on span "Proceed with MMUR Auto-Dispensation" at bounding box center [251, 183] width 72 height 5
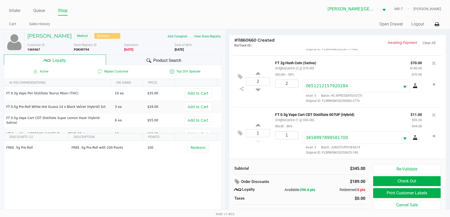
scroll to position [150, 0]
click at [396, 193] on button "Print Customer Labels" at bounding box center [407, 193] width 68 height 10
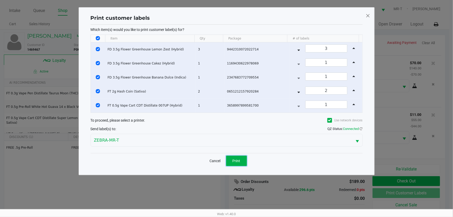
click at [242, 161] on button "Print" at bounding box center [236, 161] width 21 height 10
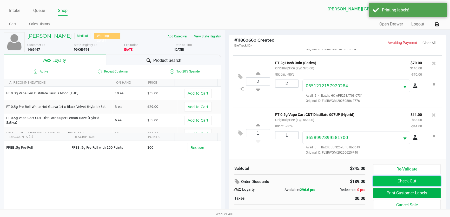
click at [404, 182] on button "Check Out" at bounding box center [407, 181] width 68 height 10
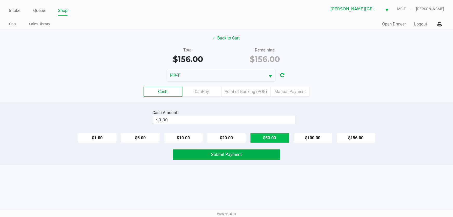
click at [284, 139] on button "$50.00" at bounding box center [270, 138] width 39 height 10
click at [193, 136] on button "$10.00" at bounding box center [183, 138] width 39 height 10
type input "$160.00"
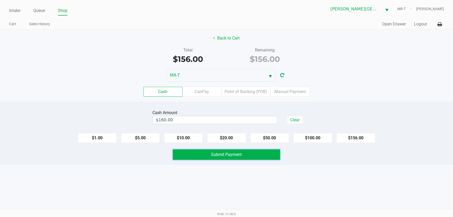
click at [208, 156] on button "Submit Payment" at bounding box center [227, 154] width 108 height 10
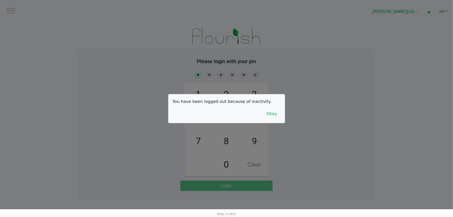
checkbox input "true"
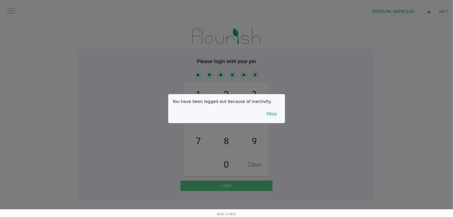
checkbox input "true"
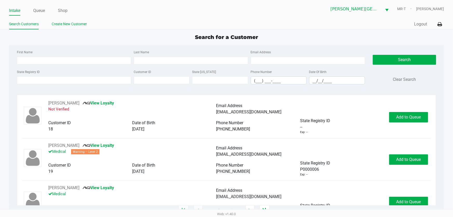
click at [63, 29] on li "Create New Customer" at bounding box center [69, 24] width 35 height 9
click at [60, 26] on link "Create New Customer" at bounding box center [69, 24] width 35 height 6
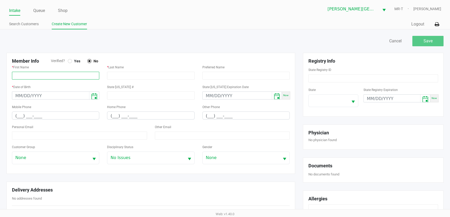
click at [69, 78] on input "text" at bounding box center [55, 76] width 87 height 8
paste input "ALEXANDER"
type input "ALEXANDER"
click at [148, 73] on input "text" at bounding box center [150, 76] width 87 height 8
paste input "WILSON"
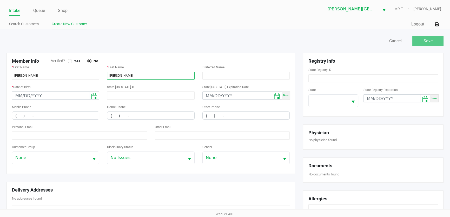
type input "WILSON"
click at [70, 63] on div at bounding box center [70, 61] width 4 height 4
click at [320, 78] on input at bounding box center [373, 78] width 130 height 8
paste input "P5XR5919"
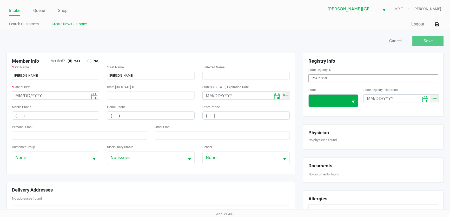
type input "P5XR5919"
click at [329, 105] on span at bounding box center [328, 101] width 39 height 12
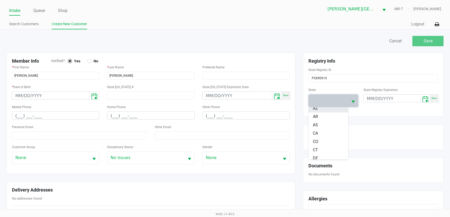
scroll to position [47, 0]
click at [318, 144] on li "FL" at bounding box center [329, 147] width 40 height 8
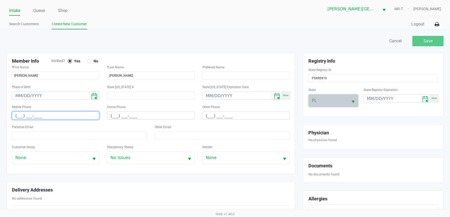
click at [33, 114] on input "(___) ___-____" at bounding box center [55, 116] width 87 height 8
paste input "407) 608-2657"
type input "(407) 608-2657"
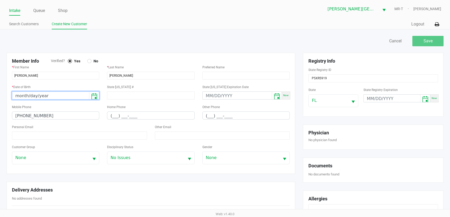
click at [52, 97] on input "month/day/year" at bounding box center [50, 96] width 77 height 8
type input "09/12/2000"
click at [135, 103] on div "State ID #" at bounding box center [150, 94] width 95 height 20
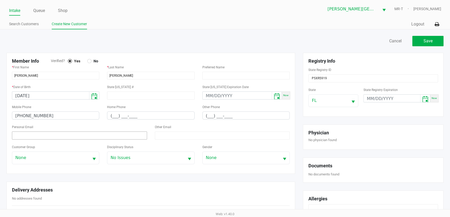
click at [42, 139] on input at bounding box center [79, 135] width 135 height 8
paste input "alexw2929@gmail.com"
type input "alexw2929@gmail.com"
click at [429, 41] on span "Save" at bounding box center [428, 40] width 9 height 5
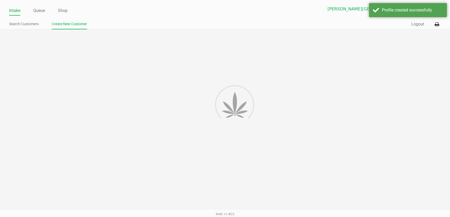
type input "---"
type input "( __) ___-____"
type input "---"
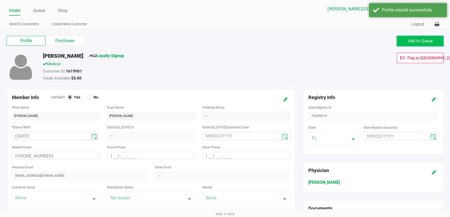
click at [411, 44] on button "Add to Queue" at bounding box center [420, 41] width 47 height 10
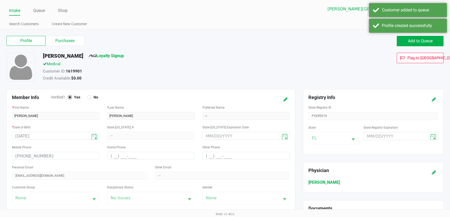
click at [47, 14] on ul "Intake Queue Shop" at bounding box center [117, 10] width 216 height 9
click at [45, 13] on link "Queue" at bounding box center [39, 10] width 12 height 7
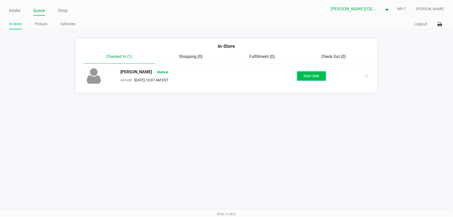
click at [320, 78] on button "Start Sale" at bounding box center [312, 75] width 29 height 9
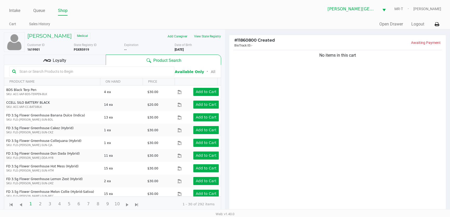
click at [330, 94] on div "No items in this cart" at bounding box center [337, 132] width 217 height 167
drag, startPoint x: 303, startPoint y: 53, endPoint x: 363, endPoint y: 81, distance: 65.9
click at [363, 81] on div "No items in this cart" at bounding box center [337, 132] width 217 height 167
click at [358, 84] on div "No items in this cart" at bounding box center [337, 132] width 217 height 167
drag, startPoint x: 364, startPoint y: 66, endPoint x: 315, endPoint y: 80, distance: 50.5
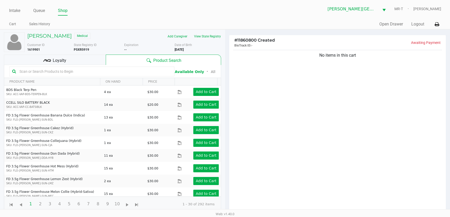
click at [315, 80] on div "No items in this cart" at bounding box center [337, 132] width 217 height 167
click at [324, 80] on div "No items in this cart" at bounding box center [337, 132] width 217 height 167
click at [316, 79] on div "No items in this cart" at bounding box center [337, 132] width 217 height 167
drag, startPoint x: 317, startPoint y: 62, endPoint x: 364, endPoint y: 71, distance: 47.3
click at [364, 71] on div "No items in this cart" at bounding box center [337, 132] width 217 height 167
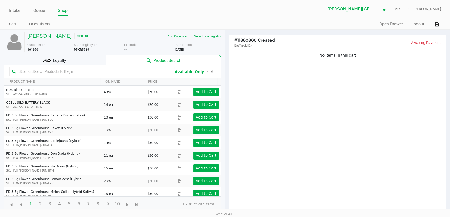
click at [364, 71] on div "No items in this cart" at bounding box center [337, 132] width 217 height 167
drag, startPoint x: 359, startPoint y: 72, endPoint x: 311, endPoint y: 78, distance: 47.6
click at [311, 78] on div "No items in this cart" at bounding box center [337, 132] width 217 height 167
drag, startPoint x: 311, startPoint y: 72, endPoint x: 376, endPoint y: 68, distance: 64.8
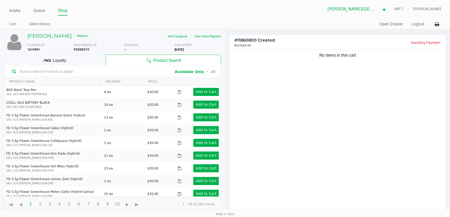
click at [376, 68] on div "No items in this cart" at bounding box center [337, 132] width 217 height 167
click at [369, 86] on div "No items in this cart" at bounding box center [337, 132] width 217 height 167
click at [367, 86] on div "No items in this cart" at bounding box center [337, 132] width 217 height 167
drag, startPoint x: 359, startPoint y: 61, endPoint x: 317, endPoint y: 73, distance: 43.5
click at [317, 73] on div "No items in this cart" at bounding box center [337, 132] width 217 height 167
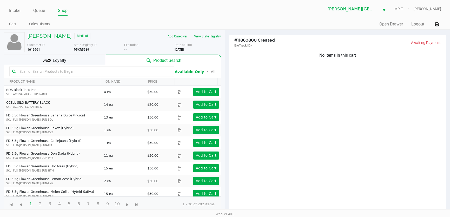
click at [317, 74] on div "No items in this cart" at bounding box center [337, 132] width 217 height 167
drag, startPoint x: 313, startPoint y: 62, endPoint x: 374, endPoint y: 69, distance: 61.0
click at [374, 69] on div "No items in this cart" at bounding box center [337, 132] width 217 height 167
click at [365, 69] on div "No items in this cart" at bounding box center [337, 132] width 217 height 167
drag, startPoint x: 366, startPoint y: 67, endPoint x: 298, endPoint y: 78, distance: 69.1
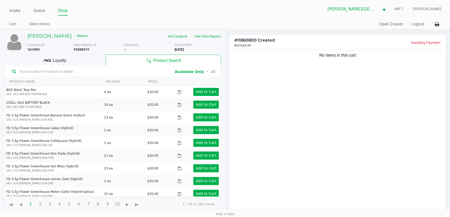
click at [298, 78] on div "No items in this cart" at bounding box center [337, 132] width 217 height 167
drag, startPoint x: 328, startPoint y: 69, endPoint x: 365, endPoint y: 67, distance: 36.4
click at [365, 67] on div "No items in this cart" at bounding box center [337, 132] width 217 height 167
click at [361, 68] on div "No items in this cart" at bounding box center [337, 132] width 217 height 167
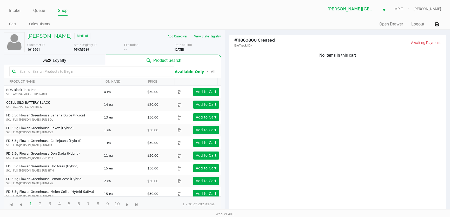
drag, startPoint x: 360, startPoint y: 62, endPoint x: 315, endPoint y: 76, distance: 47.0
click at [315, 76] on div "No items in this cart" at bounding box center [337, 132] width 217 height 167
click at [318, 81] on div "No items in this cart" at bounding box center [337, 132] width 217 height 167
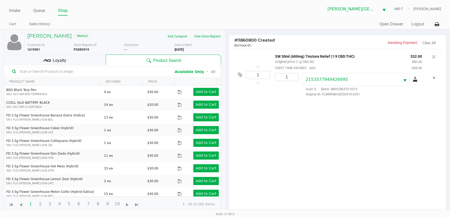
click at [316, 103] on div "1 SW 30ml (600mg) Tincture Relief (1:9 CBD:THC) Original price (1 @ $80.00) FIR…" at bounding box center [337, 132] width 217 height 167
click at [87, 71] on input "text" at bounding box center [94, 72] width 154 height 8
click at [325, 143] on div "1 SW 30ml (600mg) Tincture Relief (1:9 CBD:THC) Original price (1 @ $80.00) FIR…" at bounding box center [337, 132] width 217 height 167
click at [140, 71] on input "text" at bounding box center [94, 72] width 154 height 8
click at [269, 116] on div "1 SW 30ml (600mg) Tincture Relief (1:9 CBD:THC) Original price (1 @ $80.00) FIR…" at bounding box center [337, 132] width 217 height 167
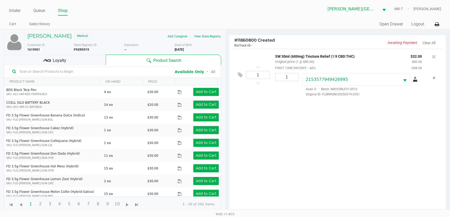
click at [272, 115] on div "1 SW 30ml (600mg) Tincture Relief (1:9 CBD:THC) Original price (1 @ $80.00) FIR…" at bounding box center [337, 132] width 217 height 167
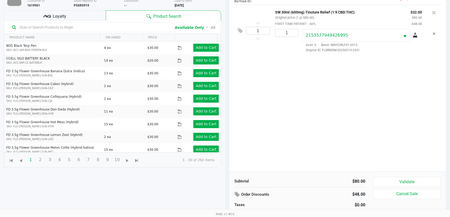
scroll to position [56, 0]
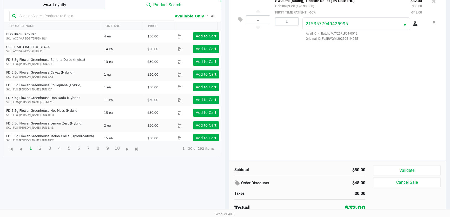
click at [275, 117] on div "1 SW 30ml (600mg) Tincture Relief (1:9 CBD:THC) Original price (1 @ $80.00) FIR…" at bounding box center [337, 76] width 217 height 167
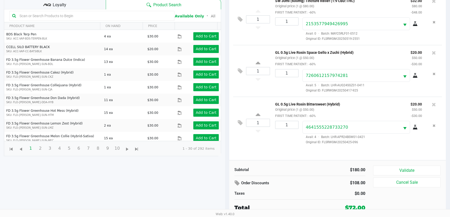
click at [265, 143] on div "1 GL 0.5g Live Rosin Bittersweet (Hybrid) Original price (1 @ $50.00) FIRST TIM…" at bounding box center [337, 123] width 209 height 52
click at [265, 154] on div "1 SW 30ml (600mg) Tincture Relief (1:9 CBD:THC) Original price (1 @ $80.00) FIR…" at bounding box center [337, 76] width 217 height 167
click at [277, 150] on div "1 SW 30ml (600mg) Tincture Relief (1:9 CBD:THC) Original price (1 @ $80.00) FIR…" at bounding box center [337, 76] width 217 height 167
click at [415, 172] on button "Validate" at bounding box center [407, 171] width 68 height 10
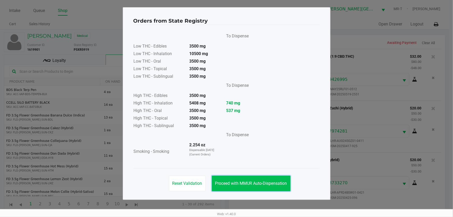
click at [255, 185] on button "Proceed with MMUR Auto-Dispensation" at bounding box center [251, 184] width 79 height 16
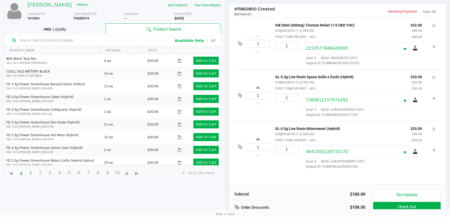
scroll to position [56, 0]
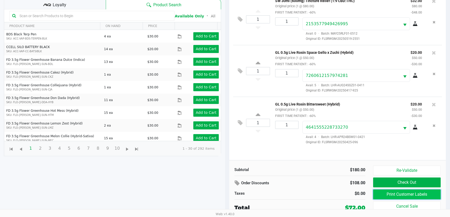
click at [390, 194] on button "Print Customer Labels" at bounding box center [407, 194] width 68 height 10
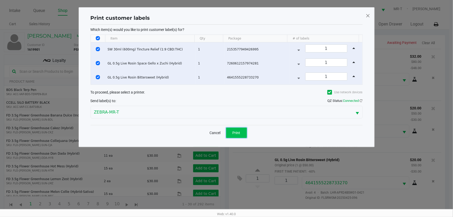
click at [238, 131] on span "Print" at bounding box center [237, 133] width 8 height 4
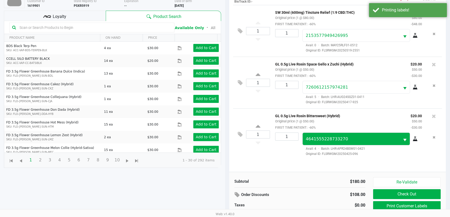
scroll to position [56, 0]
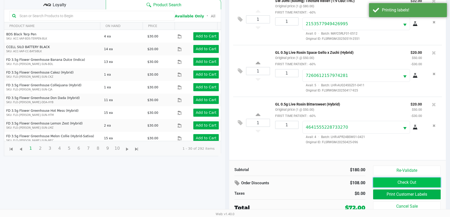
click at [413, 183] on button "Check Out" at bounding box center [407, 182] width 68 height 10
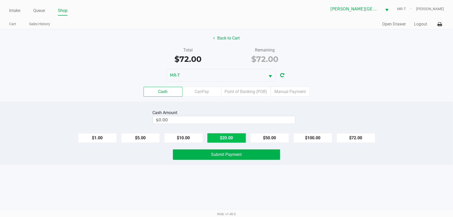
click at [226, 134] on button "$20.00" at bounding box center [226, 138] width 39 height 10
click at [226, 133] on button "$20.00" at bounding box center [226, 138] width 39 height 10
type input "$80.00"
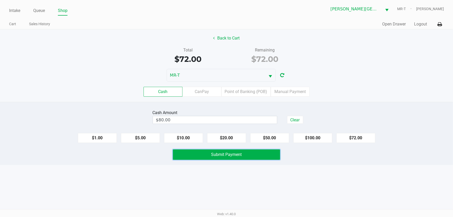
drag, startPoint x: 226, startPoint y: 155, endPoint x: 223, endPoint y: 156, distance: 2.8
click at [225, 155] on span "Submit Payment" at bounding box center [227, 154] width 31 height 5
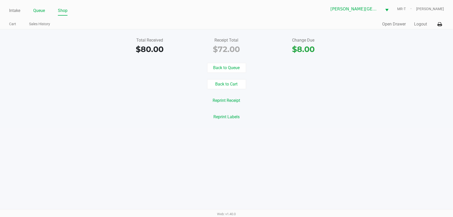
click at [42, 8] on link "Queue" at bounding box center [39, 10] width 12 height 7
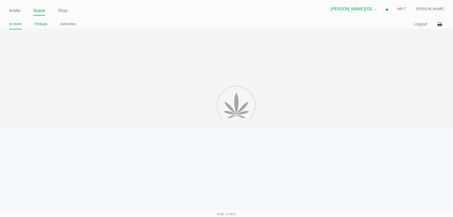
click at [44, 23] on link "Pickups" at bounding box center [41, 24] width 13 height 6
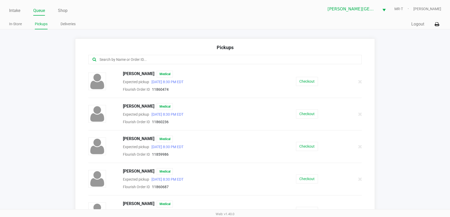
click at [121, 57] on input "text" at bounding box center [218, 60] width 239 height 6
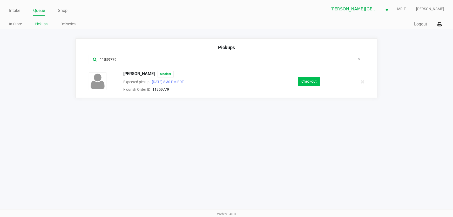
type input "11859779"
click at [299, 85] on button "Checkout" at bounding box center [309, 81] width 22 height 9
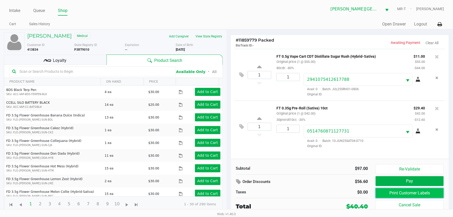
click at [412, 195] on button "Print Customer Labels" at bounding box center [410, 193] width 68 height 10
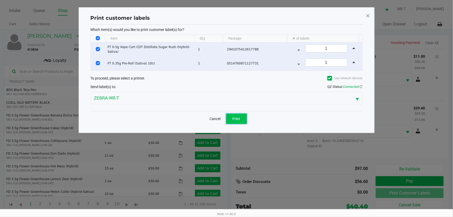
click at [241, 117] on button "Print" at bounding box center [236, 119] width 21 height 10
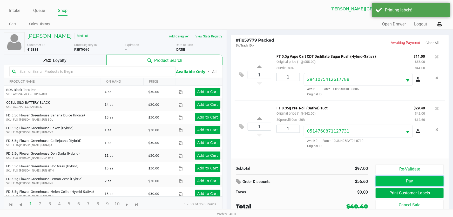
click at [400, 185] on button "Pay" at bounding box center [410, 181] width 68 height 10
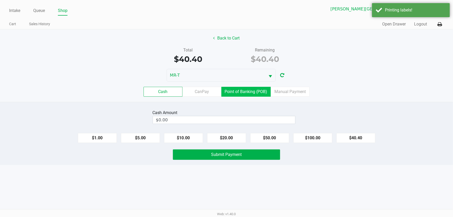
click at [249, 94] on label "Point of Banking (POB)" at bounding box center [246, 92] width 49 height 10
click at [0, 0] on 7 "Point of Banking (POB)" at bounding box center [0, 0] width 0 height 0
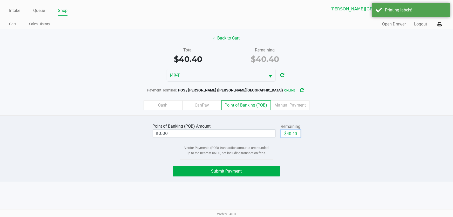
drag, startPoint x: 290, startPoint y: 135, endPoint x: 283, endPoint y: 137, distance: 7.2
click at [290, 135] on button "$40.40" at bounding box center [291, 134] width 20 height 8
type input "$40.40"
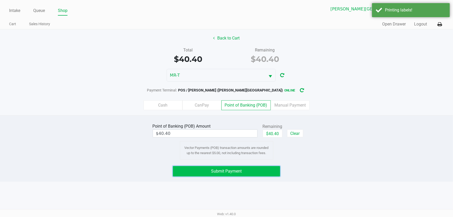
click at [236, 169] on span "Submit Payment" at bounding box center [227, 171] width 31 height 5
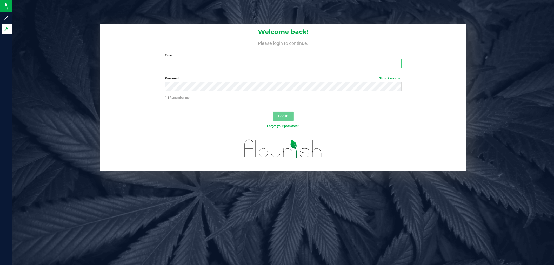
click at [199, 65] on input "Email" at bounding box center [283, 63] width 236 height 9
click at [273, 112] on button "Log In" at bounding box center [283, 116] width 21 height 9
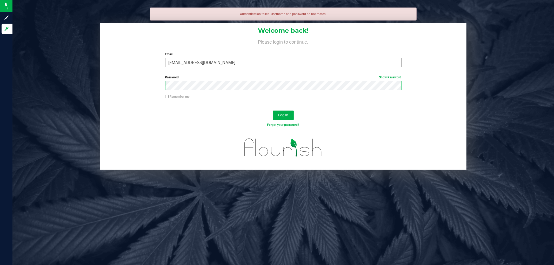
click at [273, 111] on button "Log In" at bounding box center [283, 115] width 21 height 9
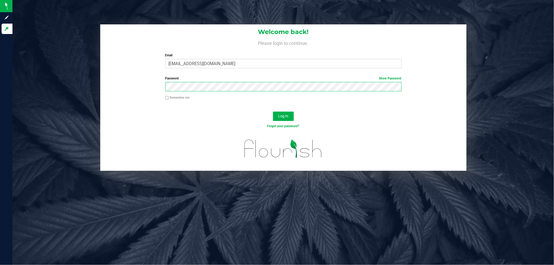
click at [273, 112] on button "Log In" at bounding box center [283, 116] width 21 height 9
click at [196, 65] on input "ttownsend@livparallel.com" at bounding box center [283, 63] width 236 height 9
type input "ttownsend@liveparallel.com"
click at [201, 82] on div "Password Show Password" at bounding box center [283, 83] width 244 height 15
click at [273, 112] on button "Log In" at bounding box center [283, 116] width 21 height 9
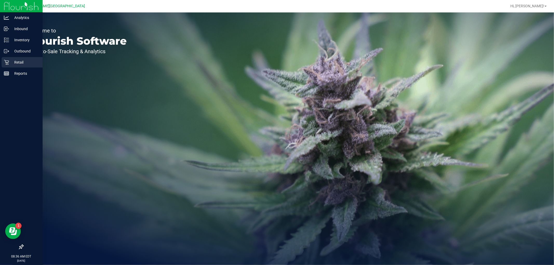
click at [7, 63] on icon at bounding box center [6, 62] width 5 height 5
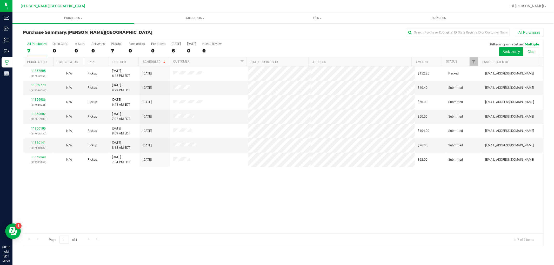
click at [125, 178] on div "11857805 (317522551) N/A Pickup 8/27/2025 6:42 PM EDT 8/28/2025 $152.25 Packed …" at bounding box center [283, 150] width 521 height 167
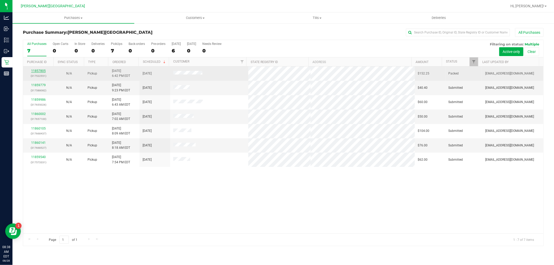
click at [40, 69] on link "11857805" at bounding box center [38, 71] width 15 height 4
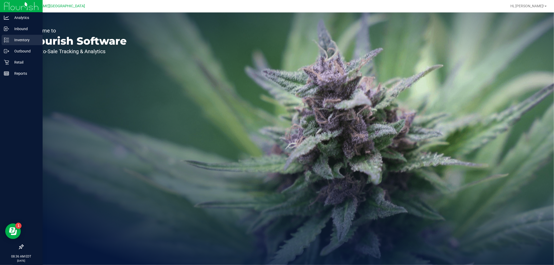
click at [10, 37] on p "Inventory" at bounding box center [24, 40] width 31 height 6
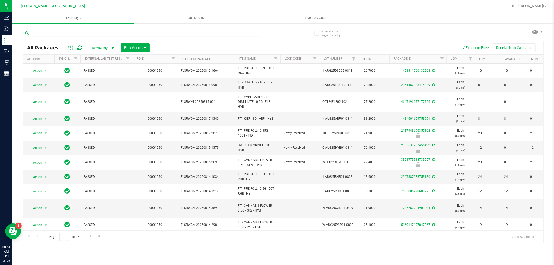
click at [68, 36] on input "text" at bounding box center [142, 33] width 239 height 8
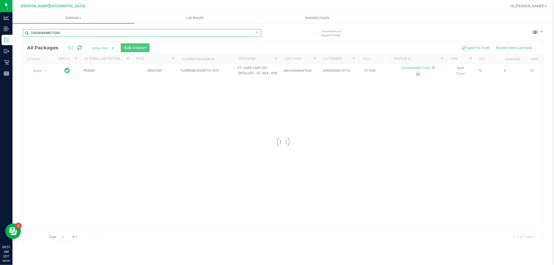
type input "3365004648071060"
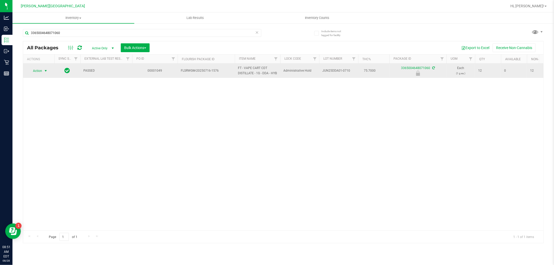
click at [40, 74] on span "Action" at bounding box center [35, 70] width 14 height 7
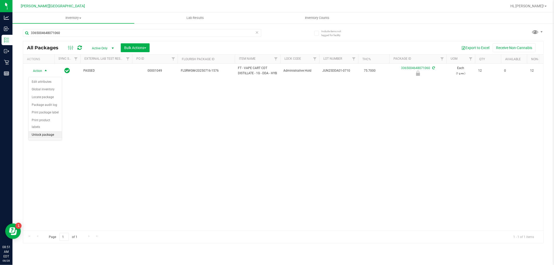
click at [45, 137] on li "Unlock package" at bounding box center [45, 135] width 33 height 8
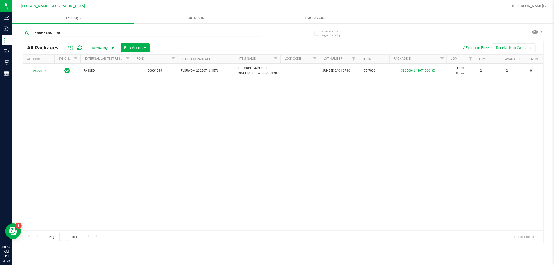
drag, startPoint x: 65, startPoint y: 33, endPoint x: 20, endPoint y: 36, distance: 45.0
click at [21, 36] on div "Include items not tagged for facility 3365004648071060 All Packages Active Only…" at bounding box center [283, 102] width 542 height 159
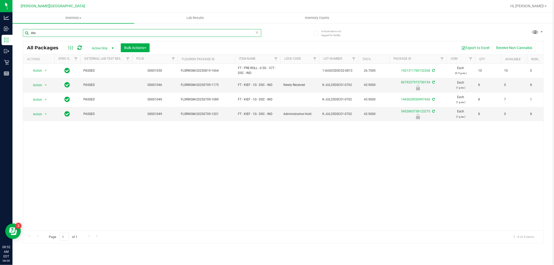
type input "dsc"
click at [116, 152] on div "Action Action Adjust qty Create package Edit attributes Global inventory Locate…" at bounding box center [283, 147] width 521 height 167
click at [114, 184] on div "Action Action Adjust qty Create package Edit attributes Global inventory Locate…" at bounding box center [283, 147] width 521 height 167
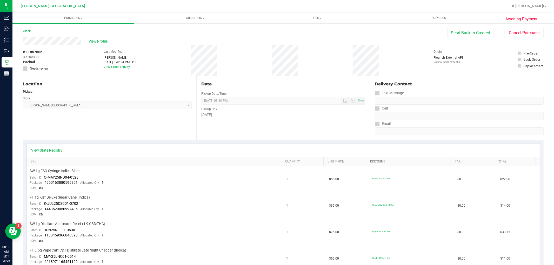
drag, startPoint x: 378, startPoint y: 164, endPoint x: 381, endPoint y: 160, distance: 5.1
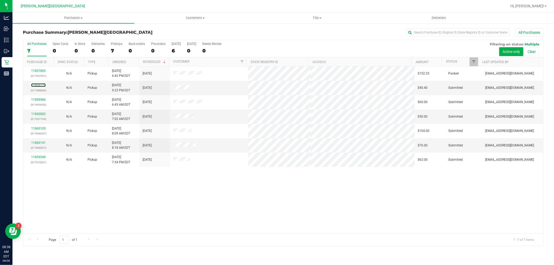
click at [42, 85] on link "11859779" at bounding box center [38, 85] width 15 height 4
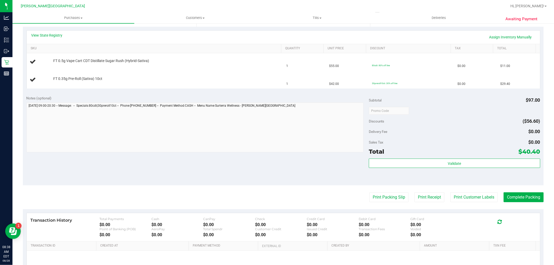
scroll to position [144, 0]
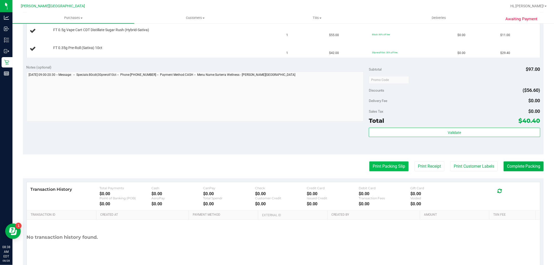
click at [371, 163] on button "Print Packing Slip" at bounding box center [389, 167] width 39 height 10
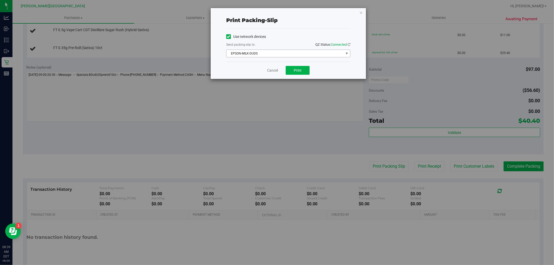
click at [280, 56] on span "EPSON-MILK-DUDS" at bounding box center [285, 53] width 117 height 7
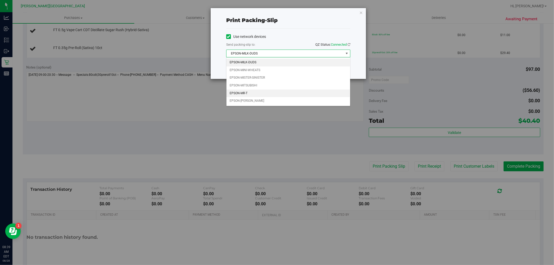
click at [244, 92] on li "EPSON-MR-T" at bounding box center [289, 94] width 124 height 8
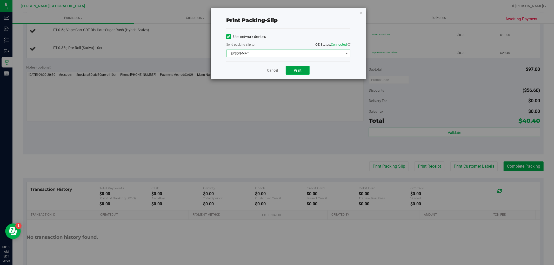
click at [297, 70] on span "Print" at bounding box center [298, 70] width 8 height 4
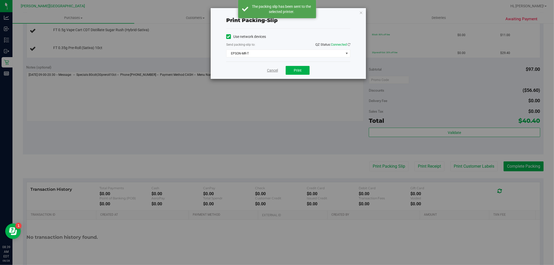
click at [270, 71] on link "Cancel" at bounding box center [272, 70] width 11 height 5
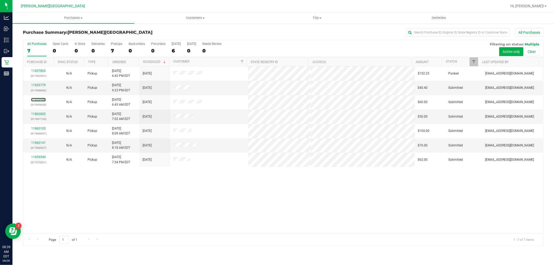
click at [38, 100] on link "11859986" at bounding box center [38, 100] width 15 height 4
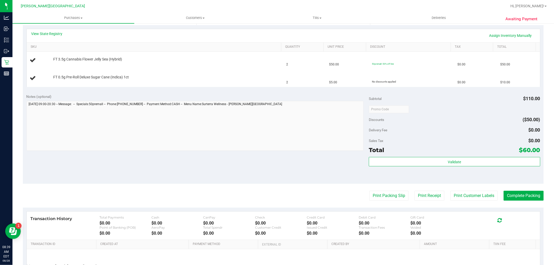
scroll to position [115, 0]
click at [370, 200] on button "Print Packing Slip" at bounding box center [389, 195] width 39 height 10
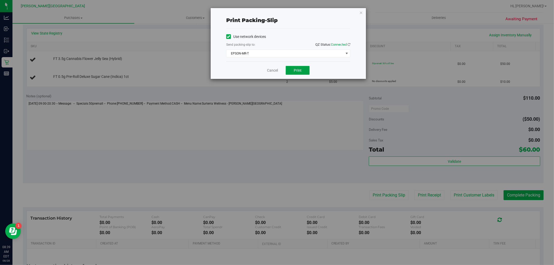
click at [299, 67] on button "Print" at bounding box center [298, 70] width 24 height 9
drag, startPoint x: 267, startPoint y: 107, endPoint x: 274, endPoint y: 115, distance: 10.9
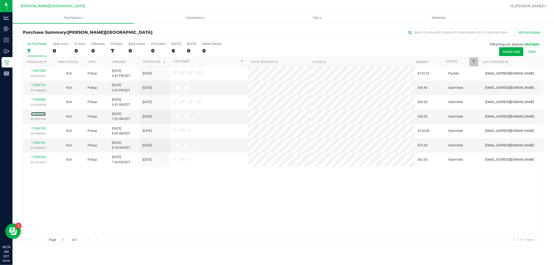
click at [41, 115] on link "11860002" at bounding box center [38, 114] width 15 height 4
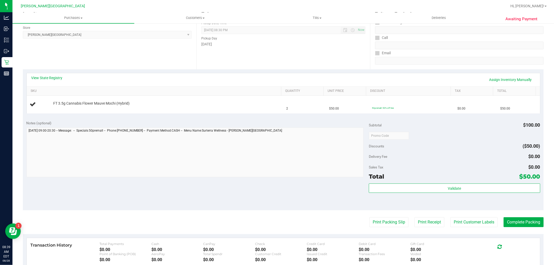
scroll to position [87, 0]
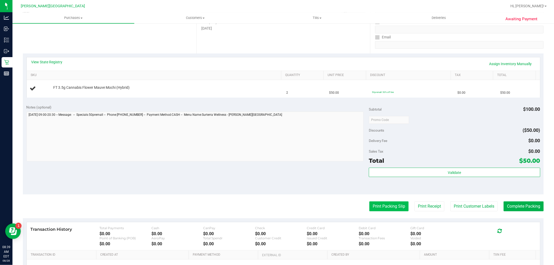
click at [391, 206] on button "Print Packing Slip" at bounding box center [389, 207] width 39 height 10
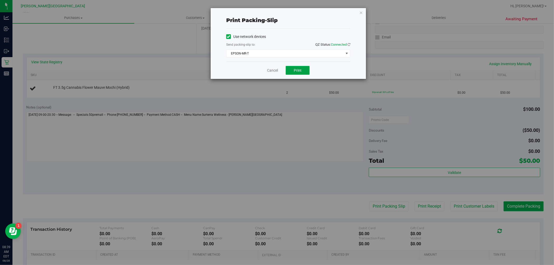
click at [303, 74] on button "Print" at bounding box center [298, 70] width 24 height 9
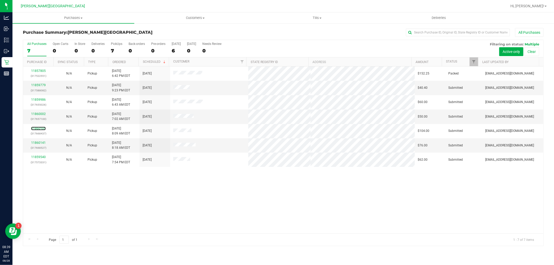
click at [42, 128] on link "11860105" at bounding box center [38, 129] width 15 height 4
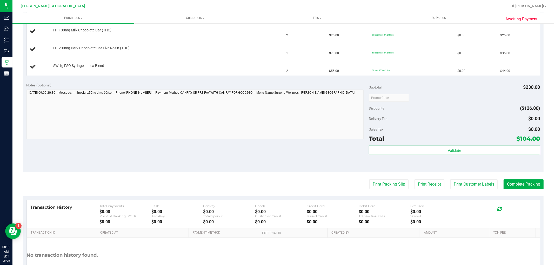
scroll to position [144, 0]
click at [370, 183] on button "Print Packing Slip" at bounding box center [389, 184] width 39 height 10
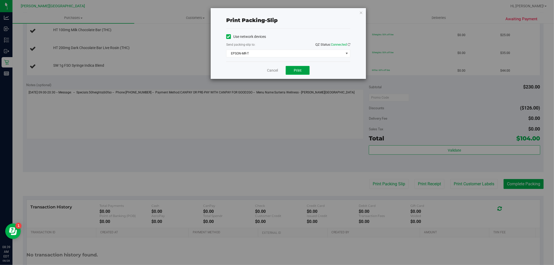
click at [299, 73] on button "Print" at bounding box center [298, 70] width 24 height 9
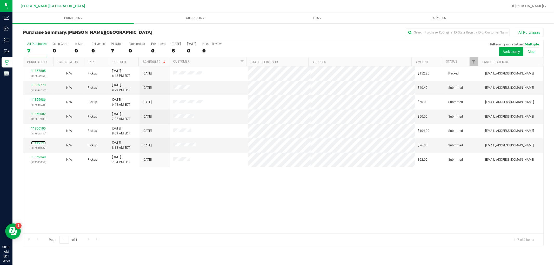
click at [37, 144] on link "11860141" at bounding box center [38, 143] width 15 height 4
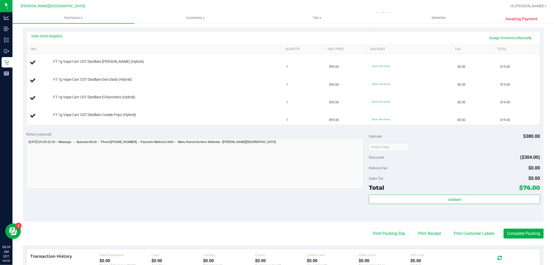
scroll to position [115, 0]
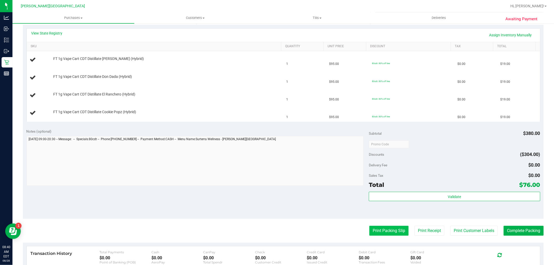
click at [383, 226] on button "Print Packing Slip" at bounding box center [389, 231] width 39 height 10
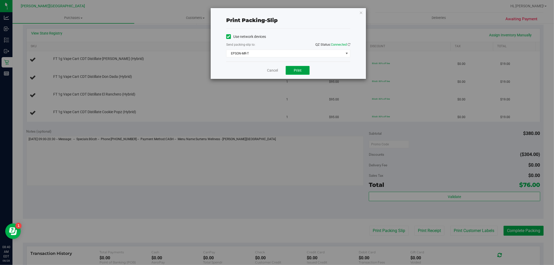
click at [306, 71] on button "Print" at bounding box center [298, 70] width 24 height 9
drag, startPoint x: 305, startPoint y: 71, endPoint x: 298, endPoint y: 68, distance: 7.7
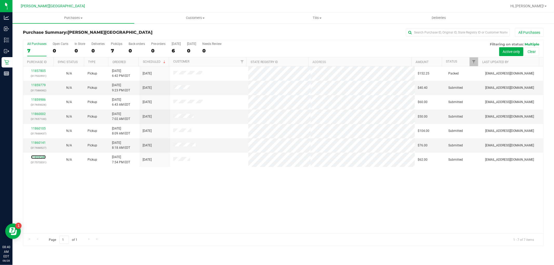
click at [39, 157] on link "11859540" at bounding box center [38, 157] width 15 height 4
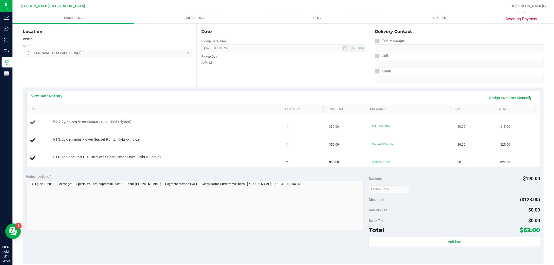
scroll to position [144, 0]
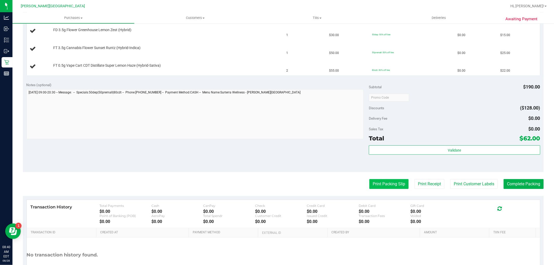
click at [377, 186] on button "Print Packing Slip" at bounding box center [389, 184] width 39 height 10
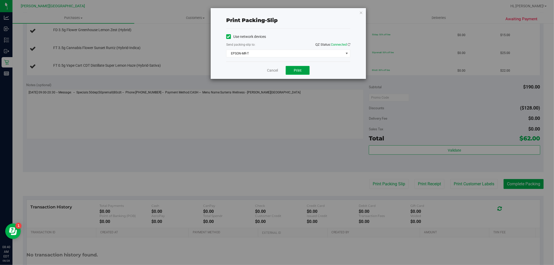
click at [303, 67] on button "Print" at bounding box center [298, 70] width 24 height 9
click at [274, 73] on link "Cancel" at bounding box center [272, 70] width 11 height 5
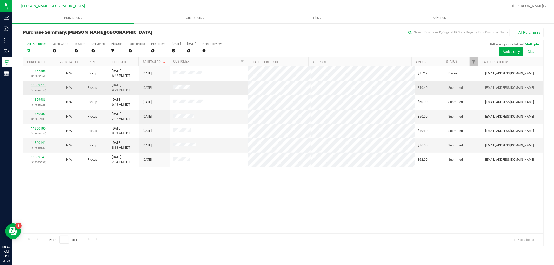
click at [38, 86] on link "11859779" at bounding box center [38, 85] width 15 height 4
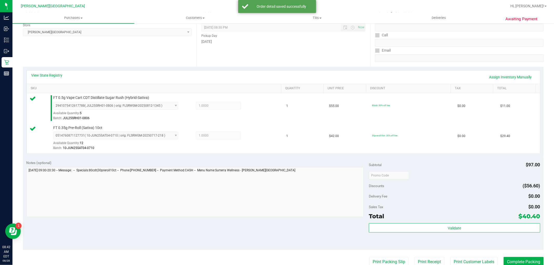
scroll to position [144, 0]
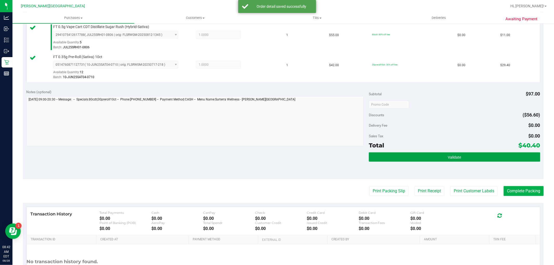
click at [395, 158] on button "Validate" at bounding box center [454, 157] width 171 height 9
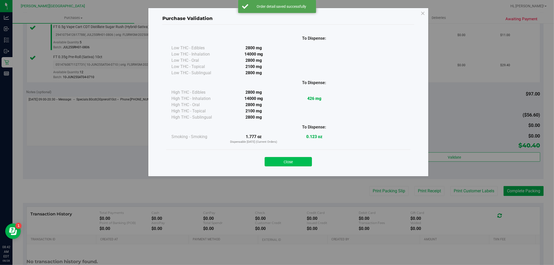
click at [300, 161] on button "Close" at bounding box center [288, 161] width 47 height 9
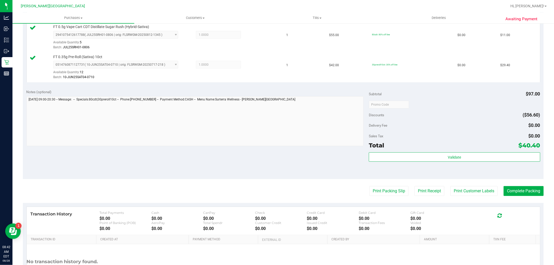
click at [514, 196] on purchase-details "Back Edit Purchase Cancel Purchase View Profile # 11859779 BioTrack ID: - Submi…" at bounding box center [283, 92] width 521 height 417
click at [507, 194] on button "Complete Packing" at bounding box center [524, 191] width 40 height 10
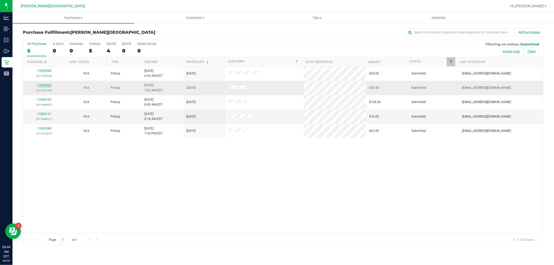
click at [43, 84] on link "11860002" at bounding box center [44, 85] width 15 height 4
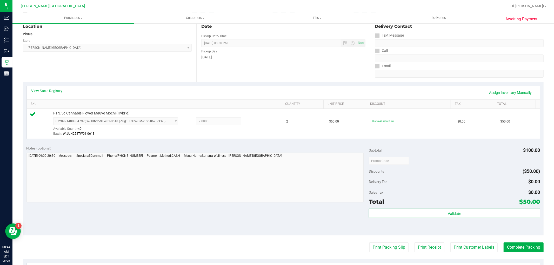
scroll to position [115, 0]
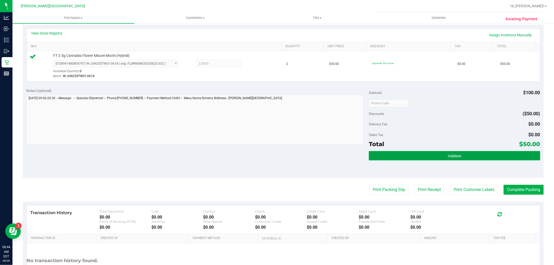
click at [384, 156] on button "Validate" at bounding box center [454, 155] width 171 height 9
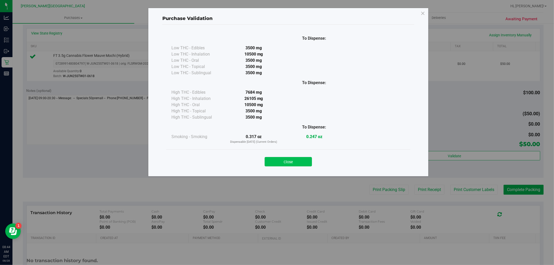
click at [310, 159] on button "Close" at bounding box center [288, 161] width 47 height 9
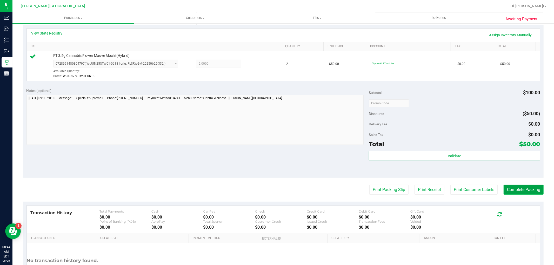
click at [508, 191] on button "Complete Packing" at bounding box center [524, 190] width 40 height 10
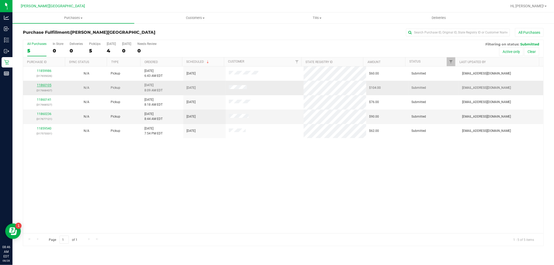
click at [45, 86] on link "11860105" at bounding box center [44, 85] width 15 height 4
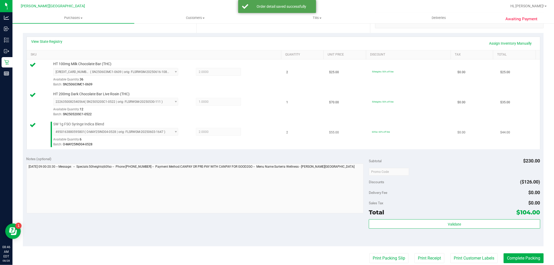
scroll to position [115, 0]
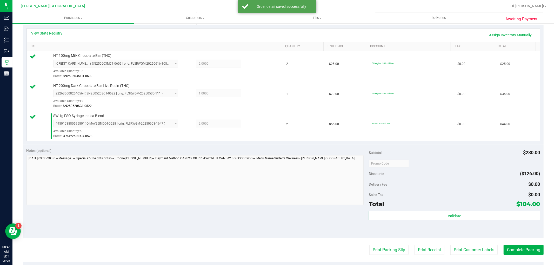
click at [412, 210] on div "Subtotal $230.00 Discounts ($126.00) Delivery Fee $0.00 Sales Tax $0.00 Total $…" at bounding box center [454, 191] width 171 height 87
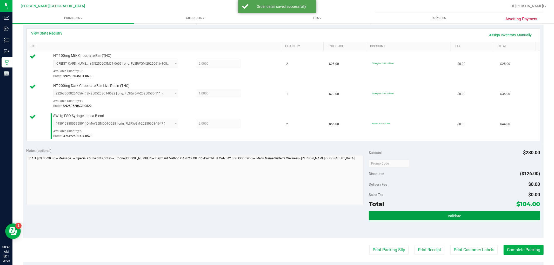
click at [413, 212] on button "Validate" at bounding box center [454, 215] width 171 height 9
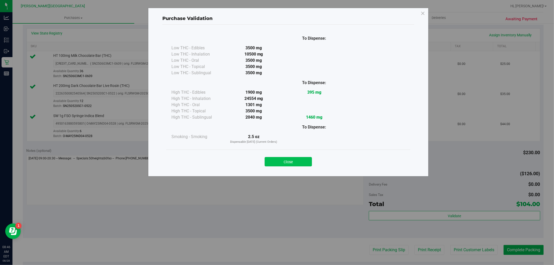
click at [296, 162] on button "Close" at bounding box center [288, 161] width 47 height 9
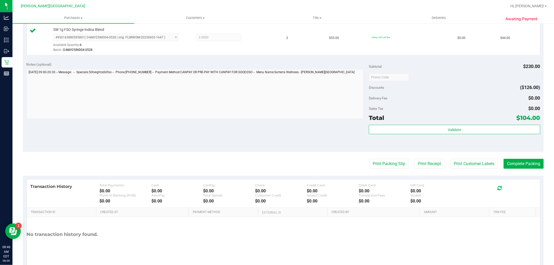
scroll to position [202, 0]
click at [514, 166] on button "Complete Packing" at bounding box center [524, 164] width 40 height 10
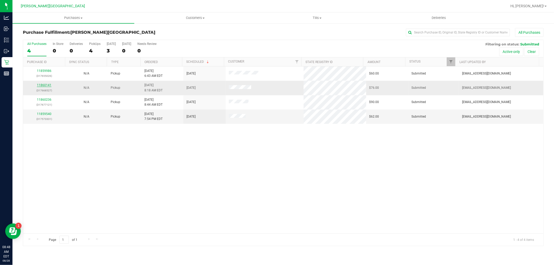
click at [47, 86] on link "11860141" at bounding box center [44, 85] width 15 height 4
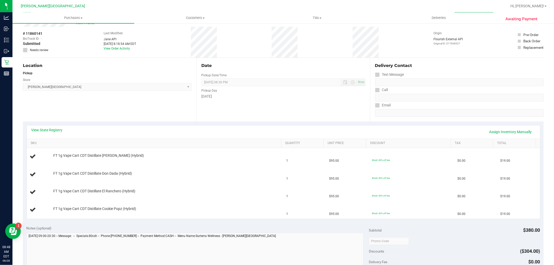
scroll to position [29, 0]
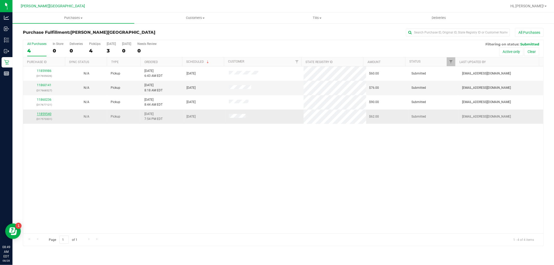
click at [43, 115] on link "11859540" at bounding box center [44, 114] width 15 height 4
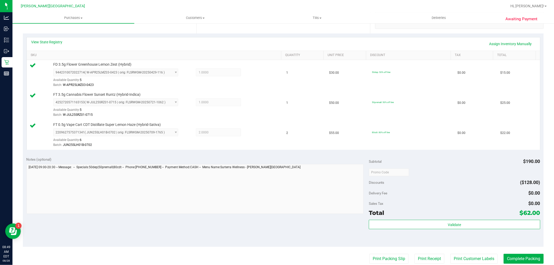
scroll to position [202, 0]
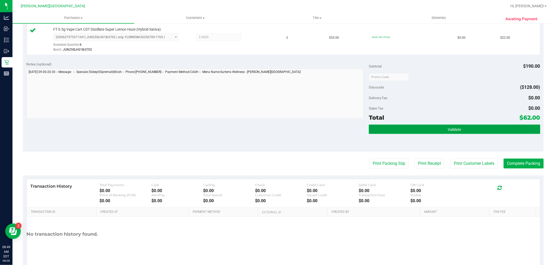
click at [419, 133] on button "Validate" at bounding box center [454, 129] width 171 height 9
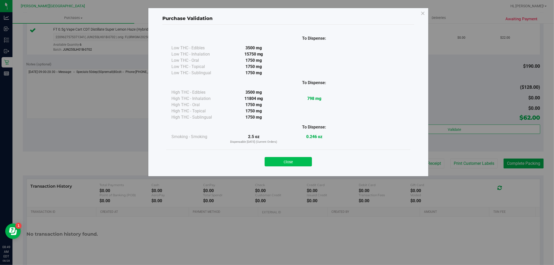
click at [297, 161] on button "Close" at bounding box center [288, 161] width 47 height 9
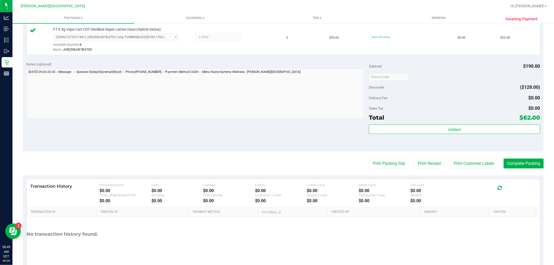
click at [514, 156] on purchase-details "Back Edit Purchase Cancel Purchase View Profile # 11859540 BioTrack ID: - Submi…" at bounding box center [283, 49] width 521 height 447
click at [515, 161] on button "Complete Packing" at bounding box center [524, 164] width 40 height 10
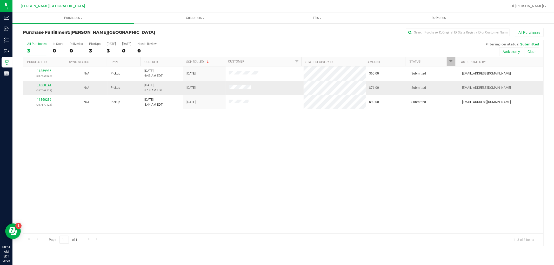
click at [41, 86] on link "11860141" at bounding box center [44, 85] width 15 height 4
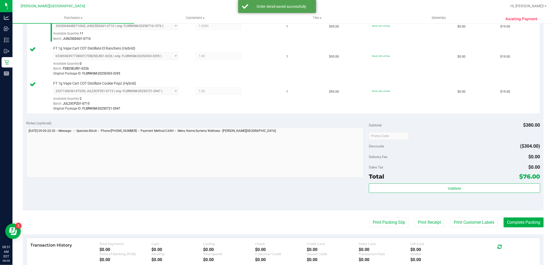
scroll to position [231, 0]
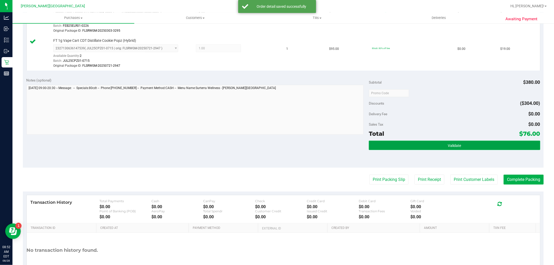
click at [464, 141] on button "Validate" at bounding box center [454, 145] width 171 height 9
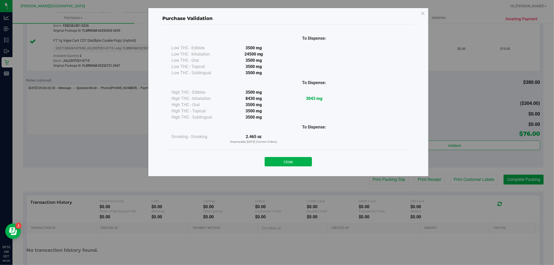
click at [310, 161] on button "Close" at bounding box center [288, 161] width 47 height 9
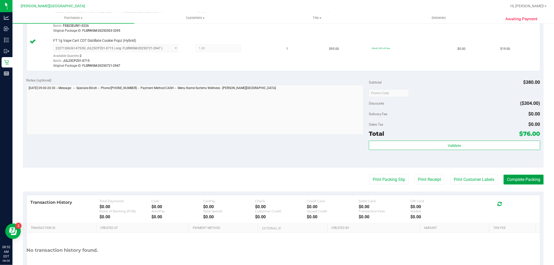
click at [521, 179] on button "Complete Packing" at bounding box center [524, 180] width 40 height 10
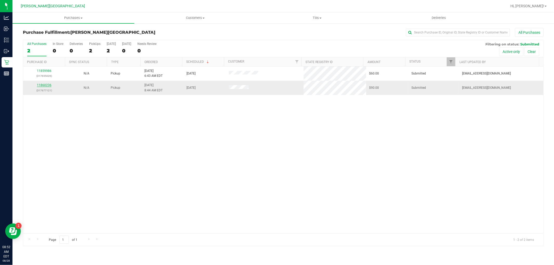
click at [42, 86] on link "11860236" at bounding box center [44, 85] width 15 height 4
click at [44, 86] on link "11860236" at bounding box center [44, 85] width 15 height 4
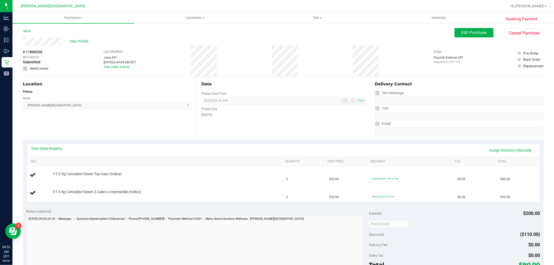
drag, startPoint x: 51, startPoint y: 105, endPoint x: 55, endPoint y: 108, distance: 4.2
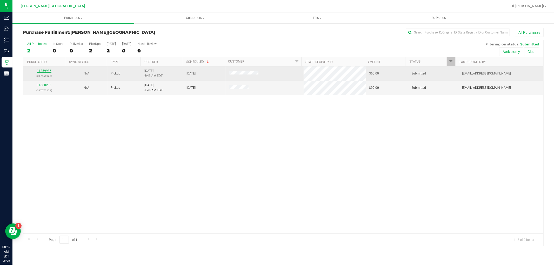
click at [42, 71] on link "11859986" at bounding box center [44, 71] width 15 height 4
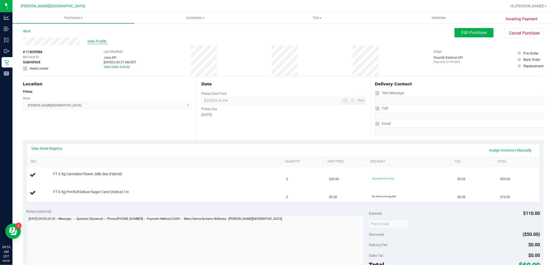
click at [91, 39] on span "View Profile" at bounding box center [97, 41] width 21 height 5
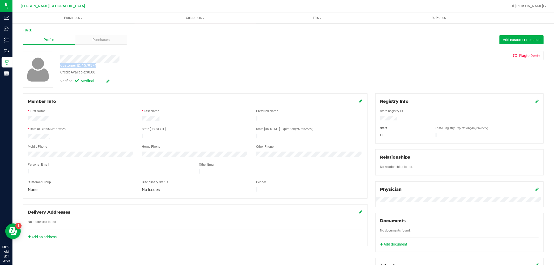
drag, startPoint x: 100, startPoint y: 66, endPoint x: 57, endPoint y: 67, distance: 42.6
click at [57, 67] on div "Customer ID: 1579574 Credit Available: $0.00" at bounding box center [188, 69] width 265 height 12
copy div "Customer ID: 1579574"
click at [137, 73] on div "Credit Available: $0.00" at bounding box center [188, 72] width 257 height 5
click at [97, 41] on span "Purchases" at bounding box center [101, 39] width 17 height 5
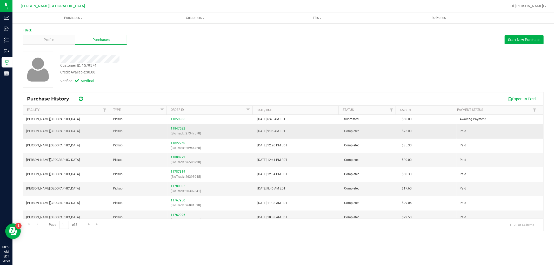
click at [171, 129] on div "11847522 (BioTrack: 27347570)" at bounding box center [211, 131] width 81 height 10
click at [173, 128] on link "11847522" at bounding box center [178, 129] width 15 height 4
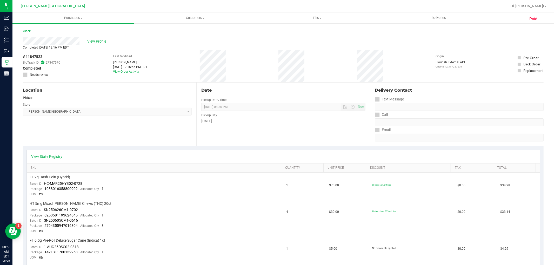
drag, startPoint x: 172, startPoint y: 128, endPoint x: 173, endPoint y: 131, distance: 3.8
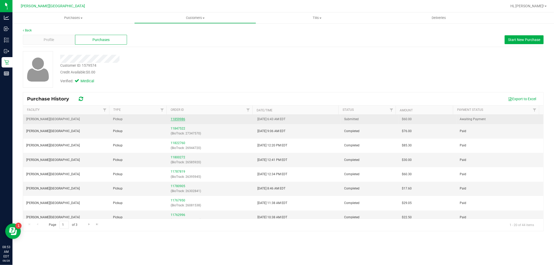
click at [177, 120] on link "11859986" at bounding box center [178, 119] width 15 height 4
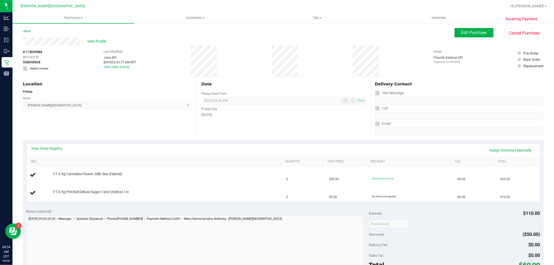
click at [154, 115] on div "Location Pickup Store Merritt Island WC Select Store Bonita Springs WC Boynton …" at bounding box center [110, 108] width 174 height 64
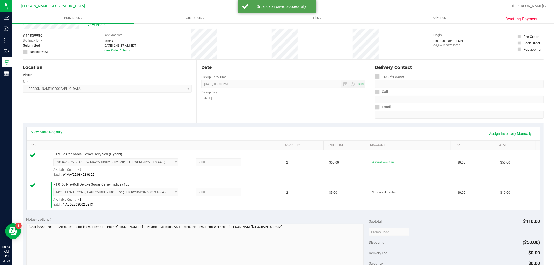
scroll to position [115, 0]
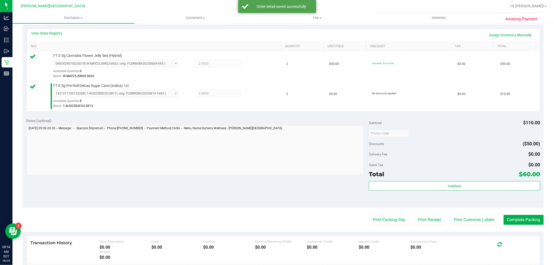
click at [403, 181] on div "Subtotal $110.00 Discounts ($50.00) Delivery Fee $0.00 Sales Tax $0.00 Total $6…" at bounding box center [454, 161] width 171 height 87
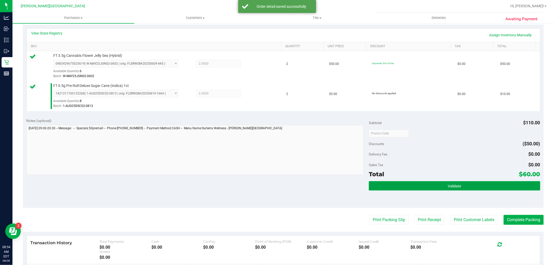
click at [402, 189] on button "Validate" at bounding box center [454, 185] width 171 height 9
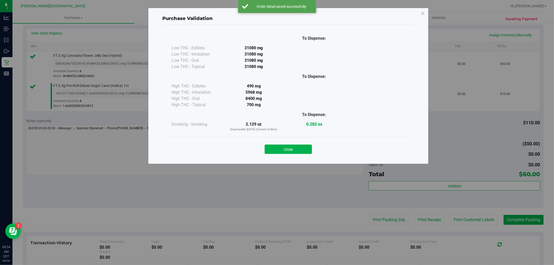
drag, startPoint x: 305, startPoint y: 147, endPoint x: 504, endPoint y: 195, distance: 204.7
click at [305, 147] on button "Close" at bounding box center [288, 149] width 47 height 9
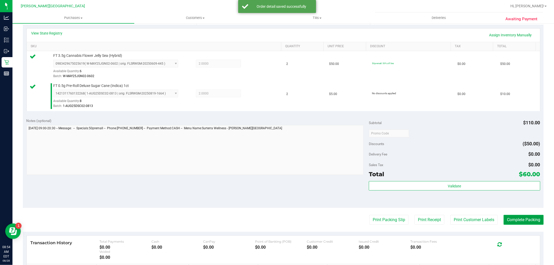
click at [518, 222] on button "Complete Packing" at bounding box center [524, 220] width 40 height 10
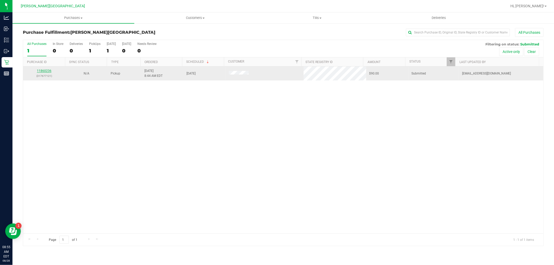
click at [48, 71] on link "11860236" at bounding box center [44, 71] width 15 height 4
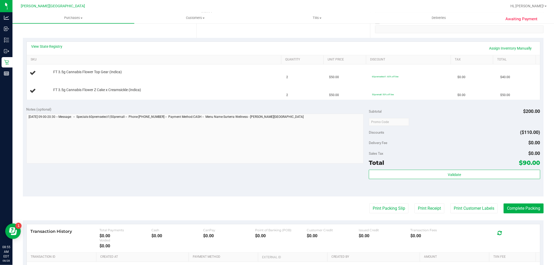
scroll to position [115, 0]
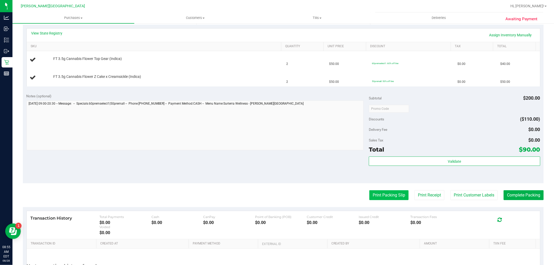
click at [378, 190] on button "Print Packing Slip" at bounding box center [389, 195] width 39 height 10
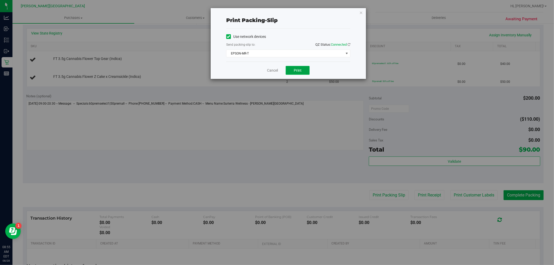
click at [307, 69] on button "Print" at bounding box center [298, 70] width 24 height 9
click at [271, 69] on link "Cancel" at bounding box center [272, 70] width 11 height 5
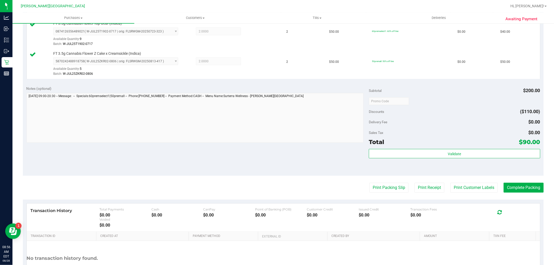
scroll to position [190, 0]
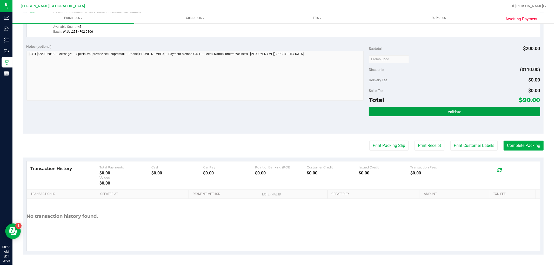
click at [428, 114] on button "Validate" at bounding box center [454, 111] width 171 height 9
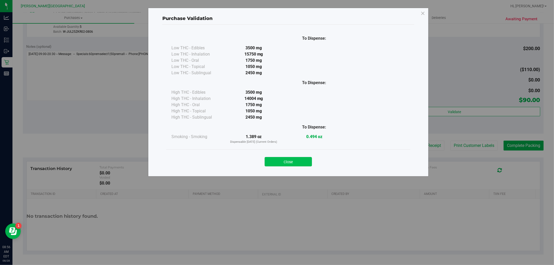
click at [301, 159] on button "Close" at bounding box center [288, 161] width 47 height 9
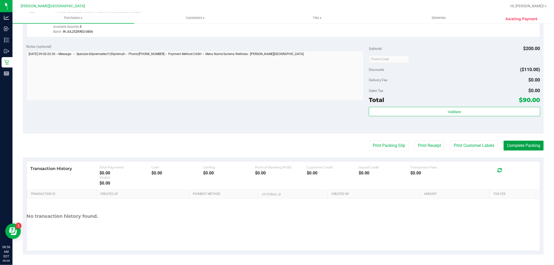
click at [536, 145] on button "Complete Packing" at bounding box center [524, 146] width 40 height 10
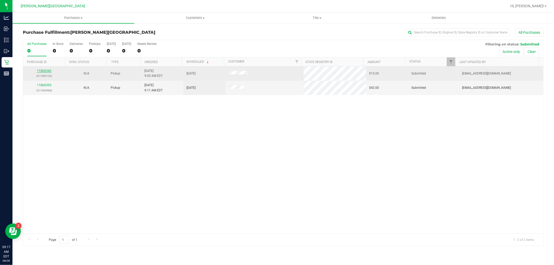
click at [48, 70] on link "11860342" at bounding box center [44, 71] width 15 height 4
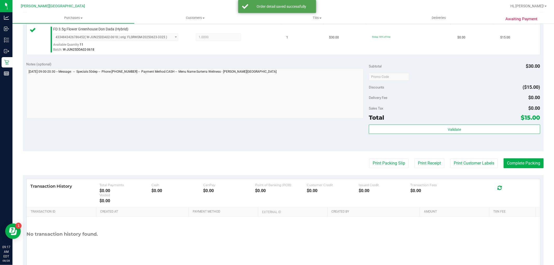
scroll to position [144, 0]
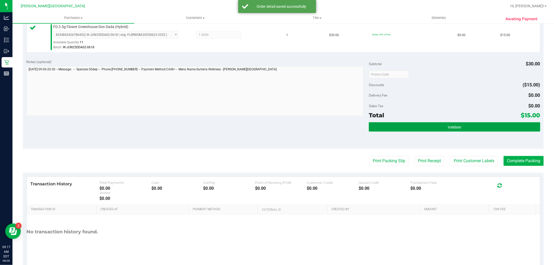
click at [412, 126] on button "Validate" at bounding box center [454, 126] width 171 height 9
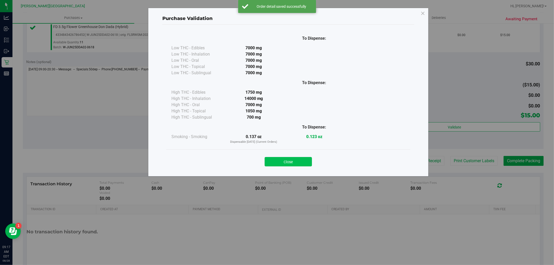
click at [298, 165] on button "Close" at bounding box center [288, 161] width 47 height 9
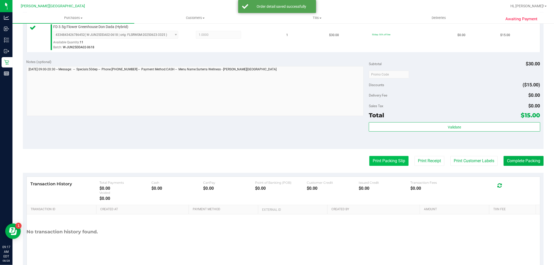
click at [389, 162] on button "Print Packing Slip" at bounding box center [389, 161] width 39 height 10
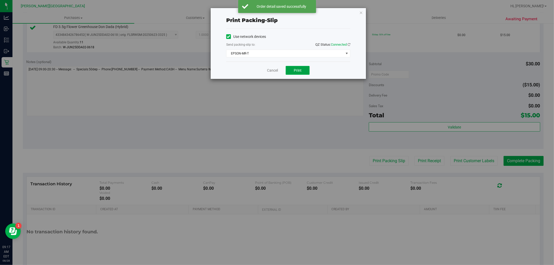
click at [302, 72] on button "Print" at bounding box center [298, 70] width 24 height 9
click at [274, 72] on link "Cancel" at bounding box center [272, 70] width 11 height 5
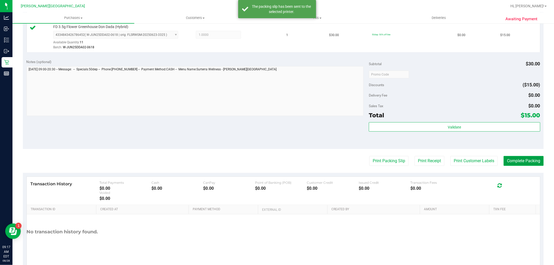
click at [515, 158] on button "Complete Packing" at bounding box center [524, 161] width 40 height 10
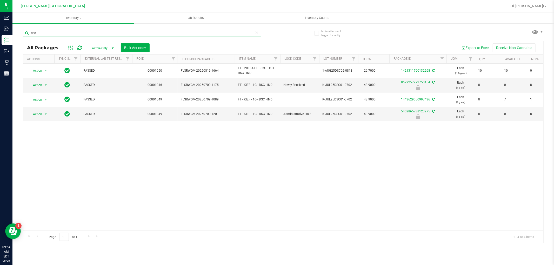
drag, startPoint x: 40, startPoint y: 35, endPoint x: 24, endPoint y: 36, distance: 16.4
click at [24, 36] on input "dsc" at bounding box center [142, 33] width 239 height 8
type input "arz"
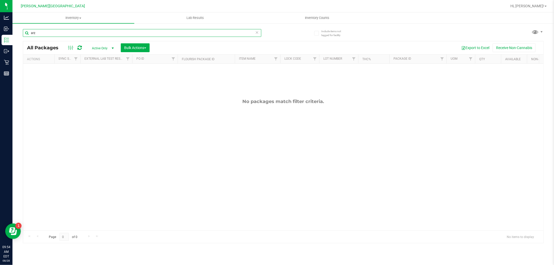
drag, startPoint x: 45, startPoint y: 32, endPoint x: 24, endPoint y: 30, distance: 21.2
click at [24, 30] on input "arz" at bounding box center [142, 33] width 239 height 8
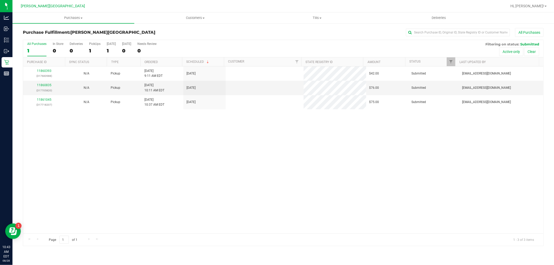
click at [187, 153] on div "11860393 (317683988) N/A Pickup [DATE] 9:11 AM EDT 8/28/2025 $42.00 Submitted […" at bounding box center [283, 150] width 521 height 167
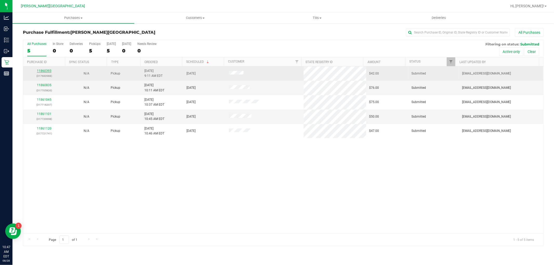
click at [46, 71] on link "11860393" at bounding box center [44, 71] width 15 height 4
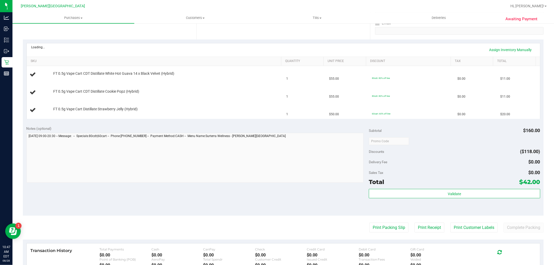
scroll to position [115, 0]
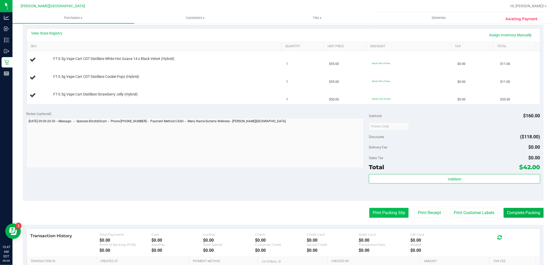
click at [381, 209] on button "Print Packing Slip" at bounding box center [389, 213] width 39 height 10
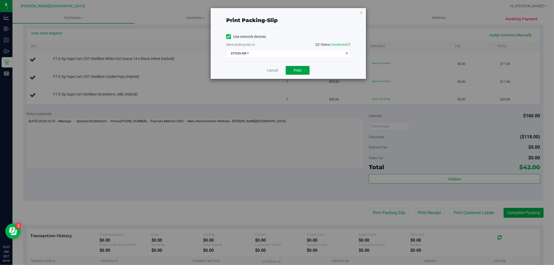
click at [297, 74] on button "Print" at bounding box center [298, 70] width 24 height 9
click at [271, 71] on link "Cancel" at bounding box center [272, 70] width 11 height 5
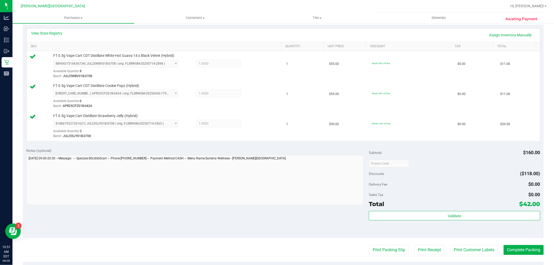
scroll to position [202, 0]
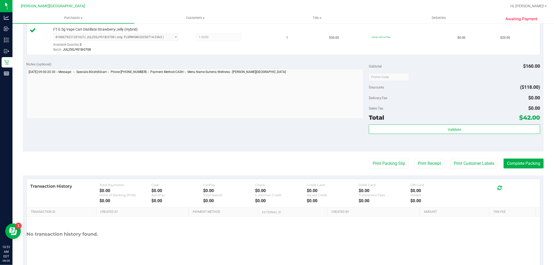
click at [453, 136] on div "Validate" at bounding box center [454, 136] width 171 height 23
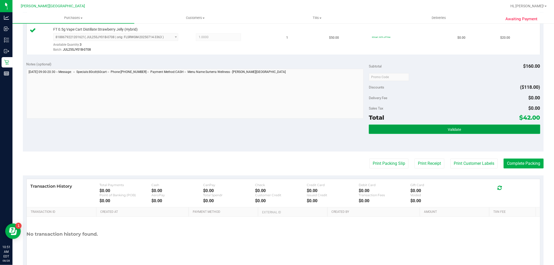
click at [453, 134] on button "Validate" at bounding box center [454, 129] width 171 height 9
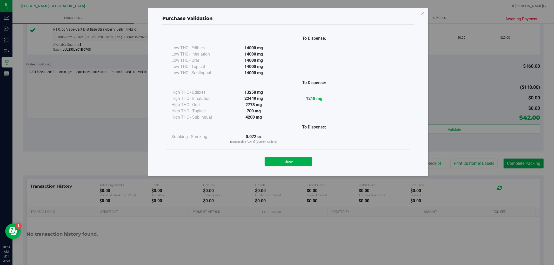
drag, startPoint x: 305, startPoint y: 165, endPoint x: 308, endPoint y: 164, distance: 3.4
click at [305, 165] on button "Close" at bounding box center [288, 161] width 47 height 9
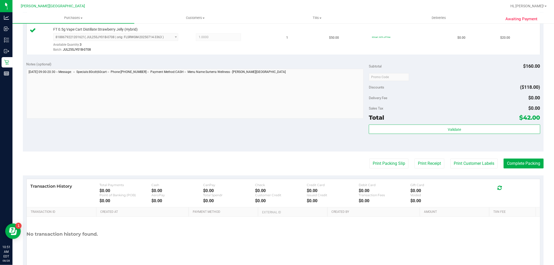
click at [524, 169] on purchase-details "Back Edit Purchase Cancel Purchase View Profile # 11860393 BioTrack ID: - Submi…" at bounding box center [283, 49] width 521 height 447
click at [523, 167] on button "Complete Packing" at bounding box center [524, 164] width 40 height 10
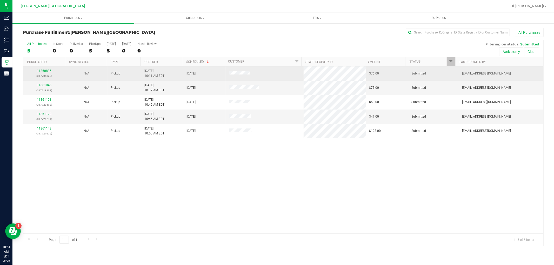
click at [43, 69] on div "11860835 (317705820)" at bounding box center [44, 74] width 36 height 10
click at [45, 71] on link "11860835" at bounding box center [44, 71] width 15 height 4
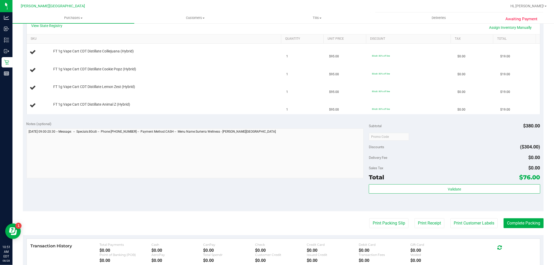
scroll to position [144, 0]
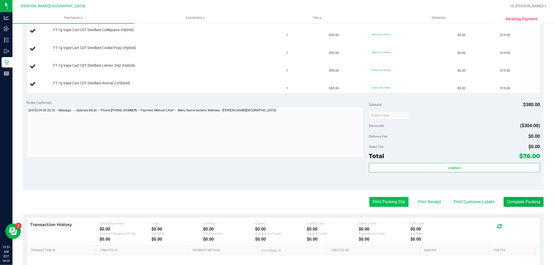
click at [394, 201] on button "Print Packing Slip" at bounding box center [389, 202] width 39 height 10
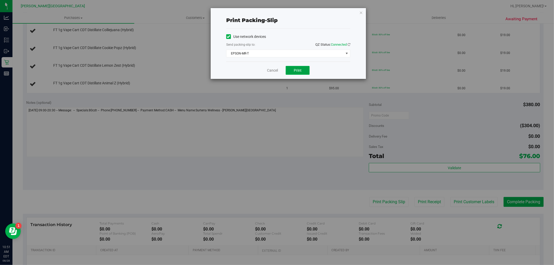
click at [303, 75] on button "Print" at bounding box center [298, 70] width 24 height 9
click at [271, 71] on link "Cancel" at bounding box center [272, 70] width 11 height 5
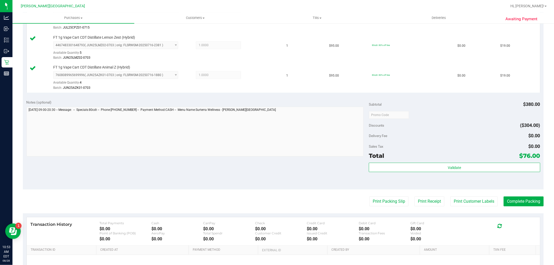
scroll to position [202, 0]
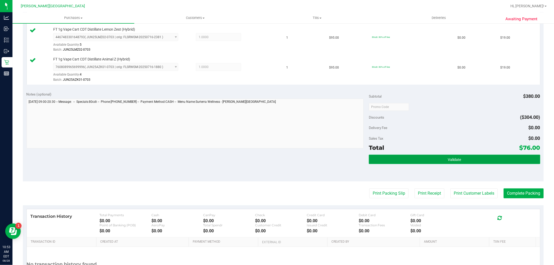
click at [459, 161] on button "Validate" at bounding box center [454, 159] width 171 height 9
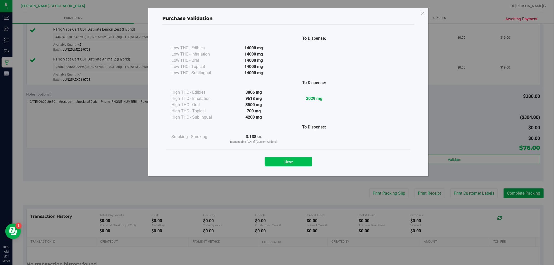
click at [302, 160] on button "Close" at bounding box center [288, 161] width 47 height 9
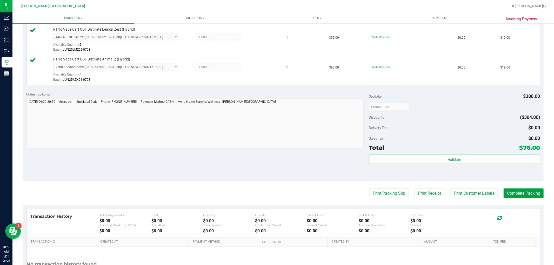
click at [518, 198] on button "Complete Packing" at bounding box center [524, 194] width 40 height 10
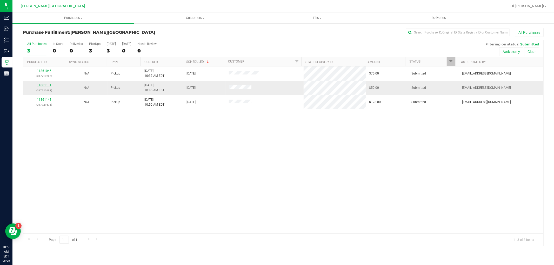
click at [45, 86] on link "11861101" at bounding box center [44, 85] width 15 height 4
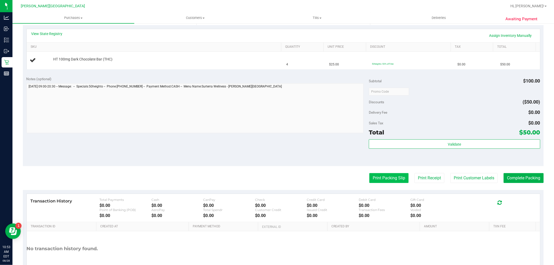
scroll to position [115, 0]
click at [380, 177] on button "Print Packing Slip" at bounding box center [389, 178] width 39 height 10
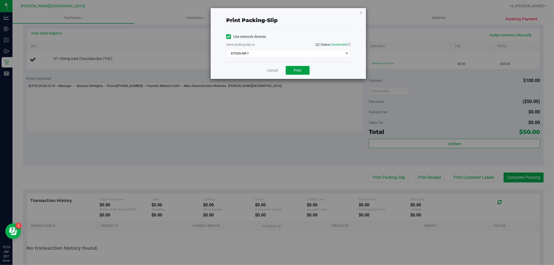
click at [304, 73] on button "Print" at bounding box center [298, 70] width 24 height 9
click at [274, 71] on link "Cancel" at bounding box center [272, 70] width 11 height 5
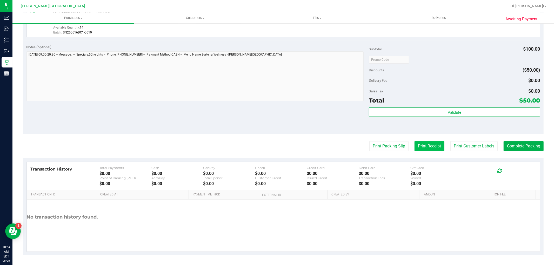
scroll to position [160, 0]
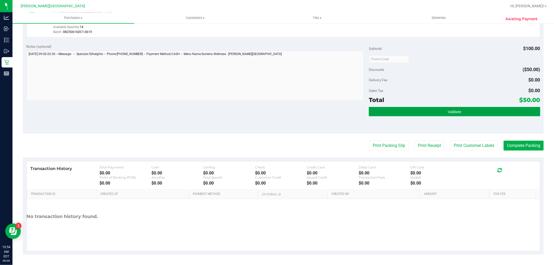
click at [420, 113] on button "Validate" at bounding box center [454, 111] width 171 height 9
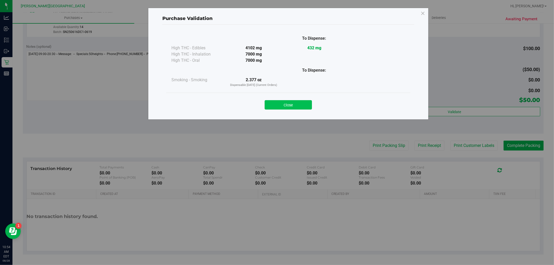
click at [308, 105] on button "Close" at bounding box center [288, 104] width 47 height 9
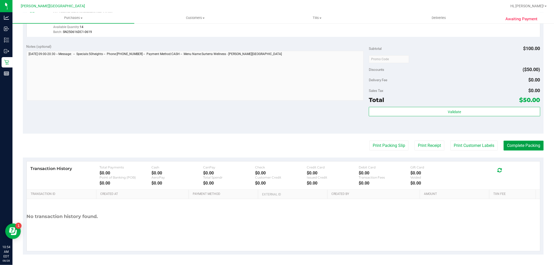
click at [519, 144] on button "Complete Packing" at bounding box center [524, 146] width 40 height 10
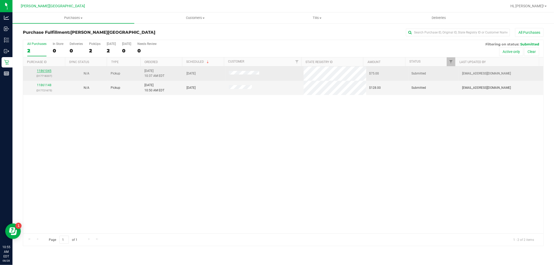
click at [44, 71] on link "11861045" at bounding box center [44, 71] width 15 height 4
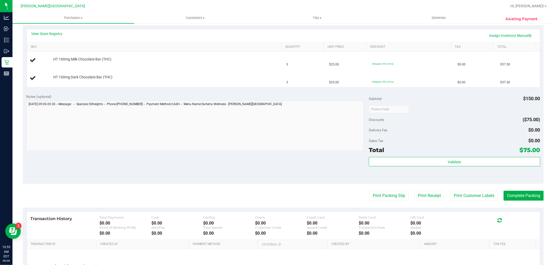
scroll to position [115, 0]
click at [377, 198] on button "Print Packing Slip" at bounding box center [389, 195] width 39 height 10
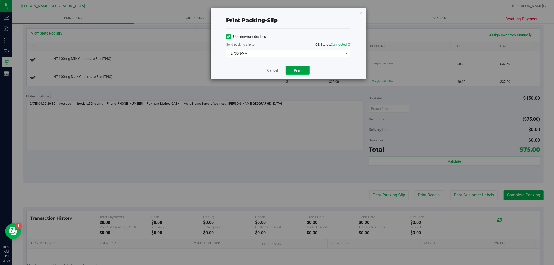
click at [298, 74] on button "Print" at bounding box center [298, 70] width 24 height 9
click at [277, 69] on link "Cancel" at bounding box center [272, 70] width 11 height 5
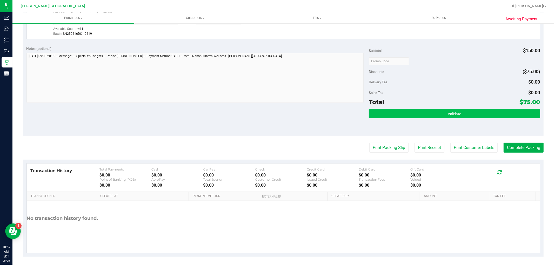
scroll to position [190, 0]
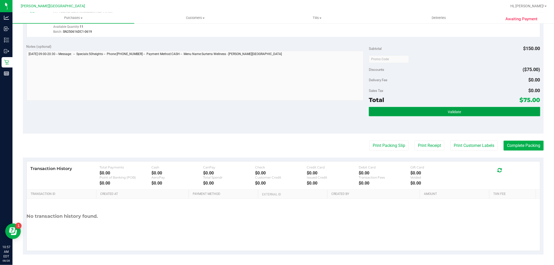
click at [420, 109] on button "Validate" at bounding box center [454, 111] width 171 height 9
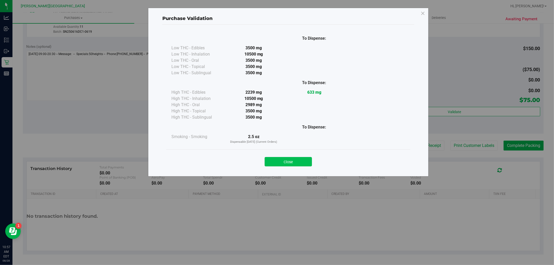
click at [284, 161] on button "Close" at bounding box center [288, 161] width 47 height 9
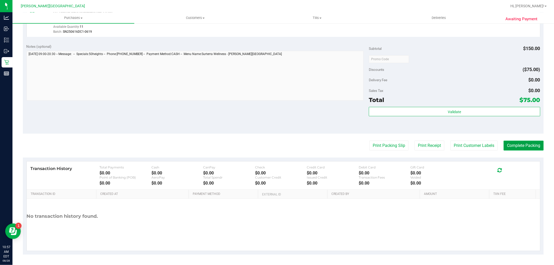
click at [511, 149] on button "Complete Packing" at bounding box center [524, 146] width 40 height 10
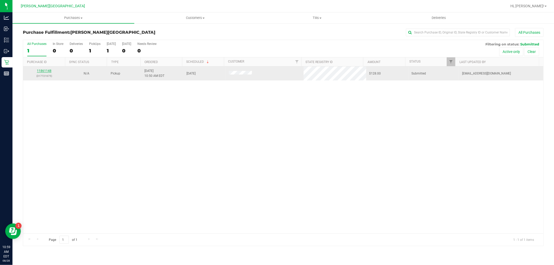
click at [46, 70] on link "11861148" at bounding box center [44, 71] width 15 height 4
click at [46, 71] on link "11861233" at bounding box center [44, 71] width 15 height 4
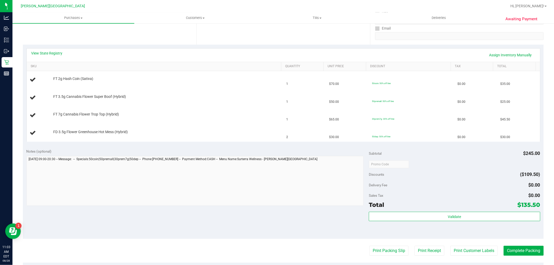
scroll to position [115, 0]
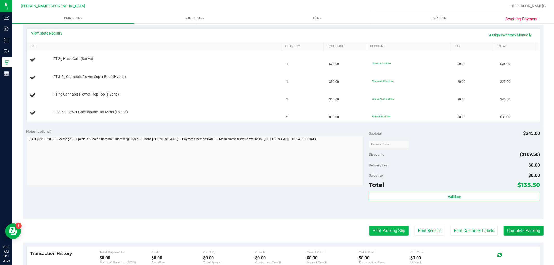
click at [374, 226] on button "Print Packing Slip" at bounding box center [389, 231] width 39 height 10
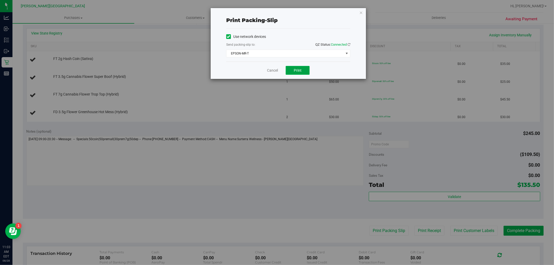
click at [303, 68] on button "Print" at bounding box center [298, 70] width 24 height 9
click at [269, 71] on link "Cancel" at bounding box center [272, 70] width 11 height 5
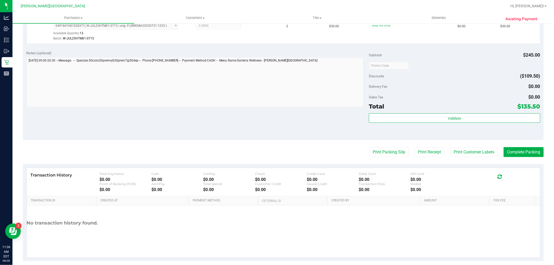
scroll to position [250, 0]
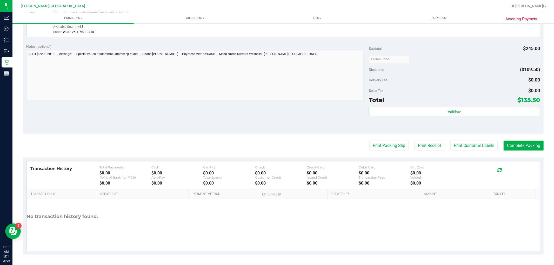
click at [426, 106] on div "Subtotal $245.00 Discounts ($109.50) Delivery Fee $0.00 Sales Tax $0.00 Total $…" at bounding box center [454, 87] width 171 height 87
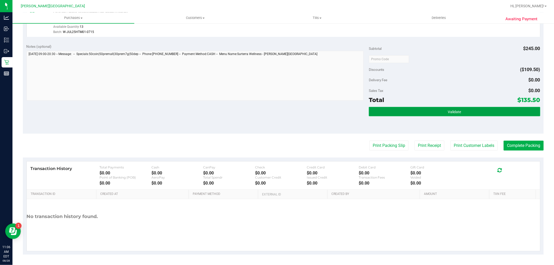
click at [401, 116] on button "Validate" at bounding box center [454, 111] width 171 height 9
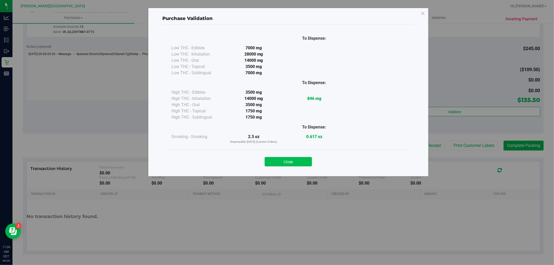
click at [303, 164] on button "Close" at bounding box center [288, 161] width 47 height 9
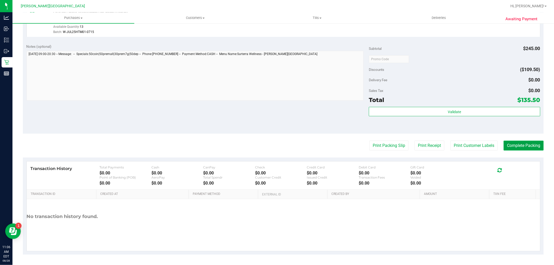
click at [505, 148] on button "Complete Packing" at bounding box center [524, 146] width 40 height 10
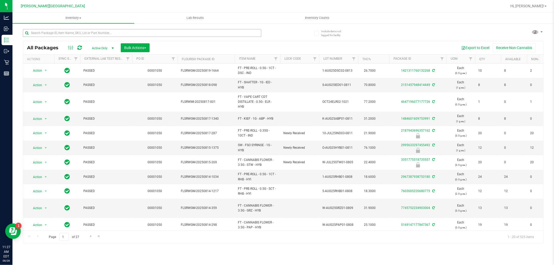
click at [43, 34] on input "text" at bounding box center [142, 33] width 239 height 8
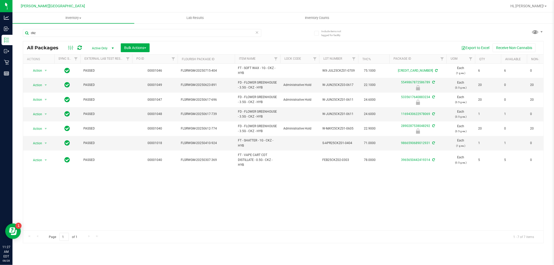
click at [261, 180] on div "Action Action Adjust qty Create package Edit attributes Global inventory Locate…" at bounding box center [283, 147] width 521 height 167
drag, startPoint x: 50, startPoint y: 38, endPoint x: 31, endPoint y: 38, distance: 19.8
click at [29, 40] on div "ckz" at bounding box center [142, 35] width 239 height 12
drag, startPoint x: 40, startPoint y: 32, endPoint x: 26, endPoint y: 34, distance: 13.7
click at [25, 34] on input "ckz" at bounding box center [142, 33] width 239 height 8
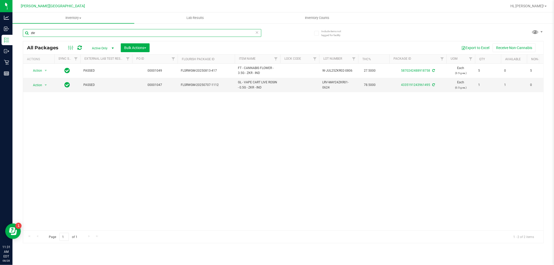
type input "zkr"
drag, startPoint x: 258, startPoint y: 131, endPoint x: 252, endPoint y: 130, distance: 6.2
click at [258, 130] on div "Action Action Adjust qty Create package Edit attributes Global inventory Locate…" at bounding box center [283, 147] width 521 height 167
